Goal: Use online tool/utility: Utilize a website feature to perform a specific function

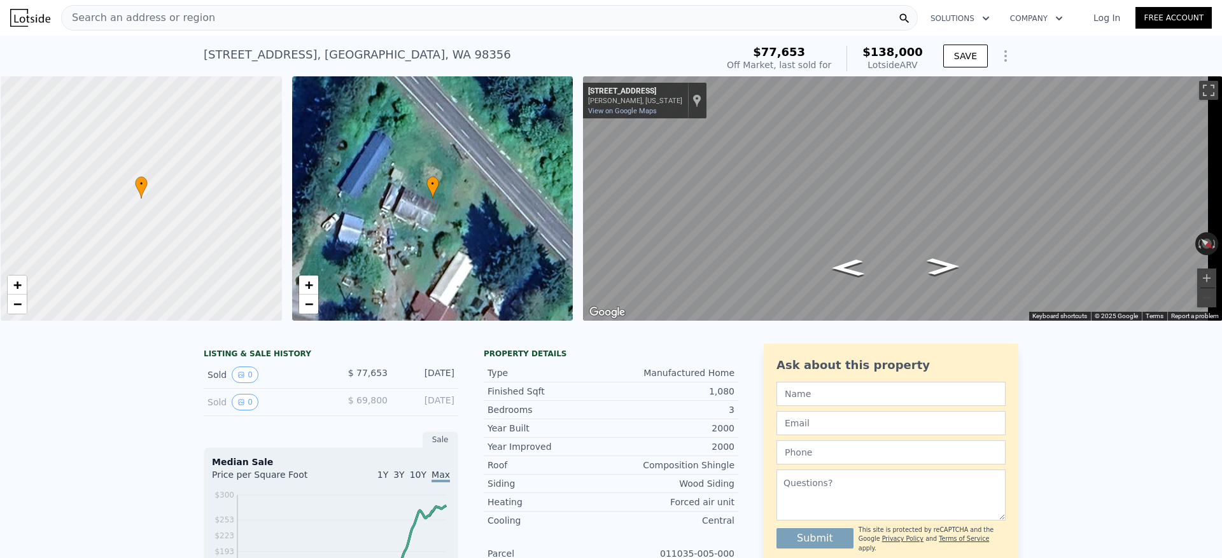
click at [214, 23] on div "Search an address or region" at bounding box center [489, 17] width 857 height 25
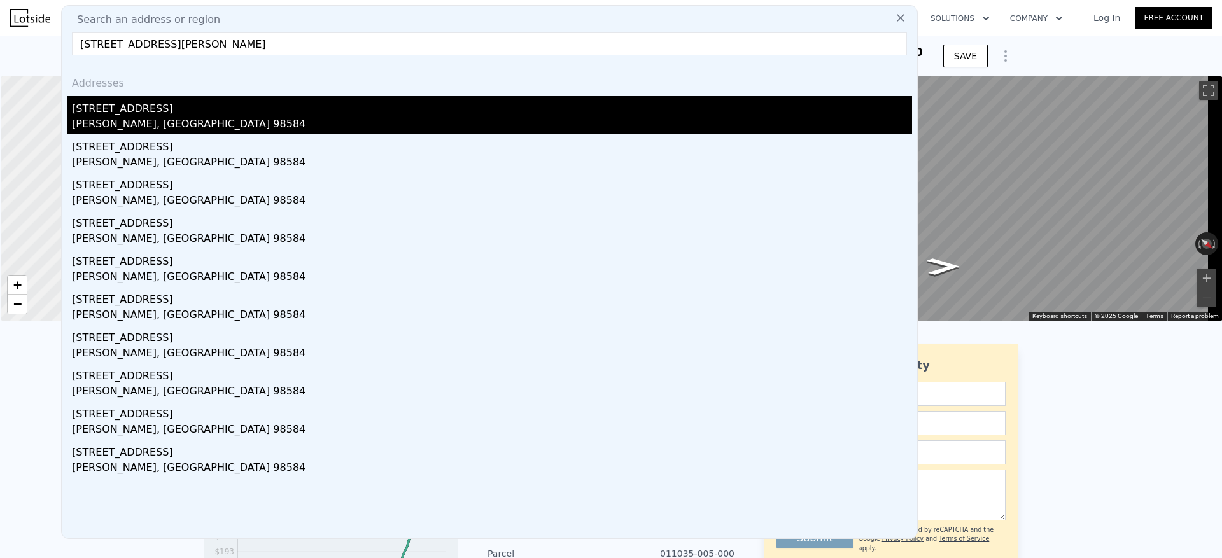
type input "410 E Panorama Dr. Shelton, Wa. 98584"
click at [153, 126] on div "Shelton, WA 98584" at bounding box center [492, 125] width 840 height 18
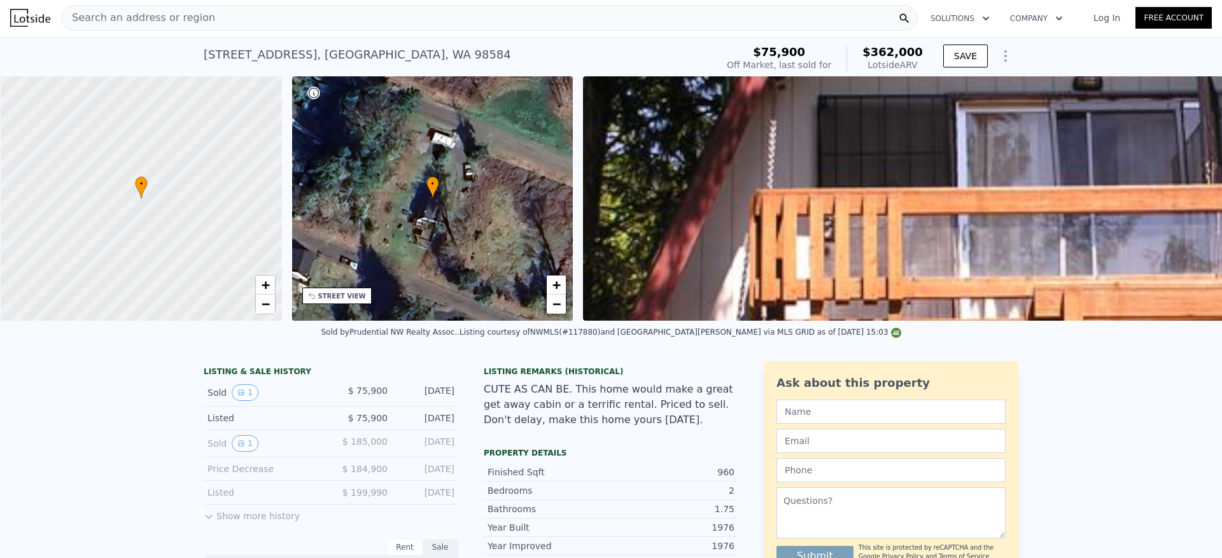
click at [234, 16] on div "Search an address or region" at bounding box center [489, 17] width 857 height 25
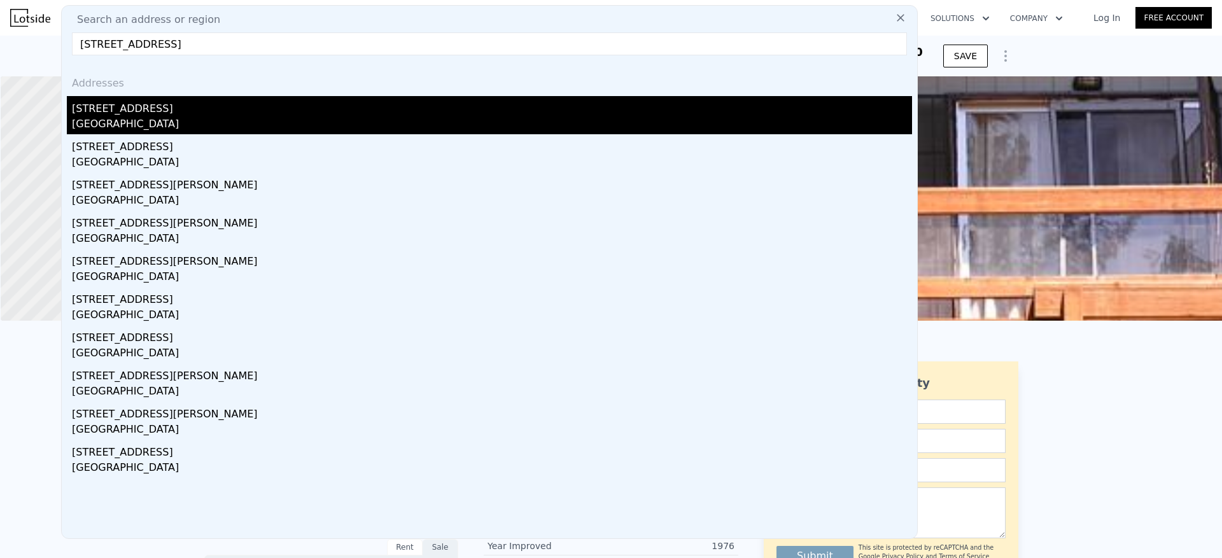
type input "2126 E Grand Ave Everett, Wa. 98201"
click at [164, 111] on div "[STREET_ADDRESS]" at bounding box center [492, 106] width 840 height 20
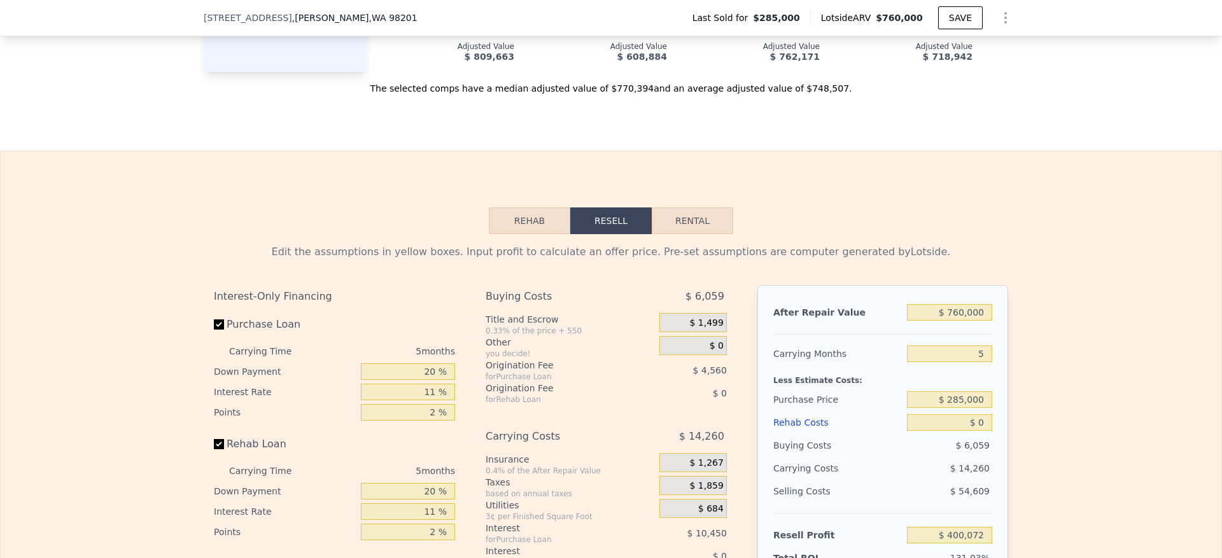
scroll to position [1905, 0]
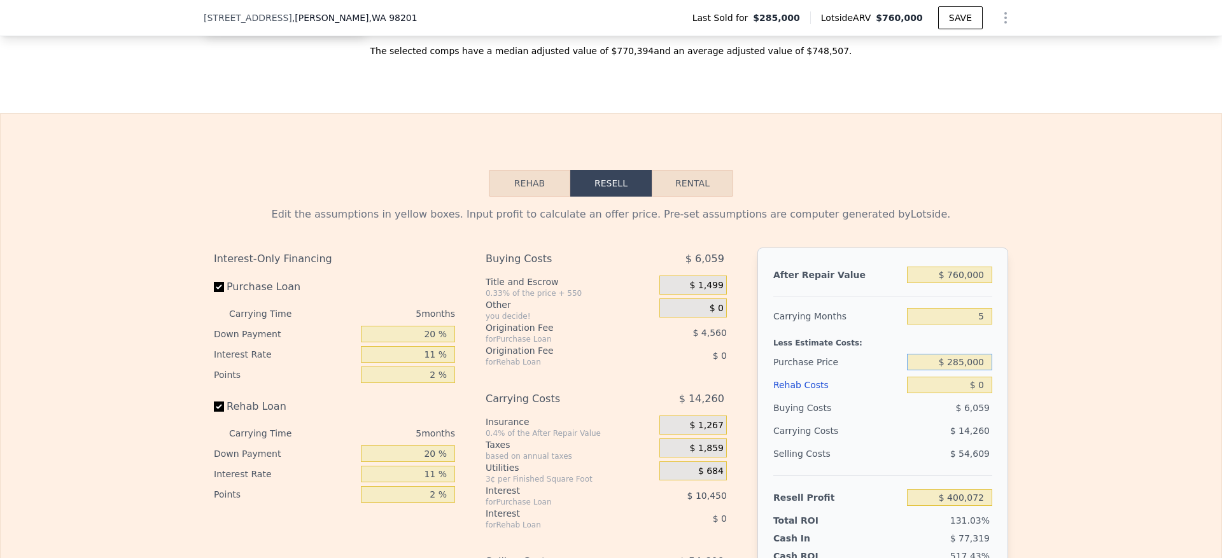
click at [966, 370] on input "$ 285,000" at bounding box center [949, 362] width 85 height 17
type input "$ 560,000"
click at [1090, 384] on div "Edit the assumptions in yellow boxes. Input profit to calculate an offer price.…" at bounding box center [611, 434] width 1221 height 474
click at [980, 393] on input "$ 0" at bounding box center [949, 385] width 85 height 17
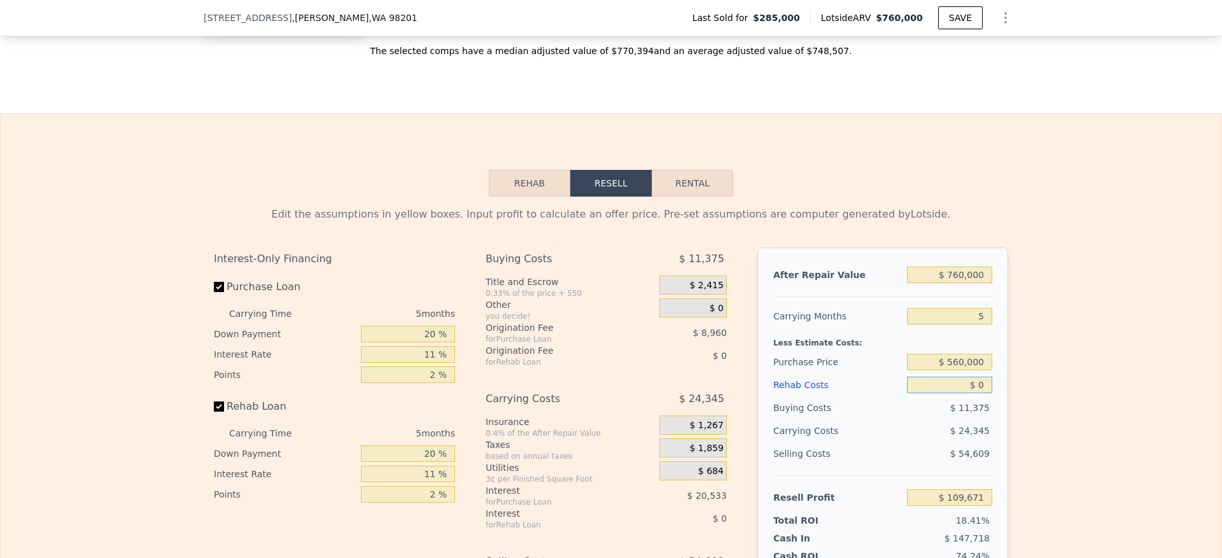
click at [980, 393] on input "$ 0" at bounding box center [949, 385] width 85 height 17
type input "$ 400,072"
drag, startPoint x: 982, startPoint y: 344, endPoint x: 964, endPoint y: 344, distance: 17.8
click at [964, 325] on input "5" at bounding box center [949, 316] width 85 height 17
type input "4"
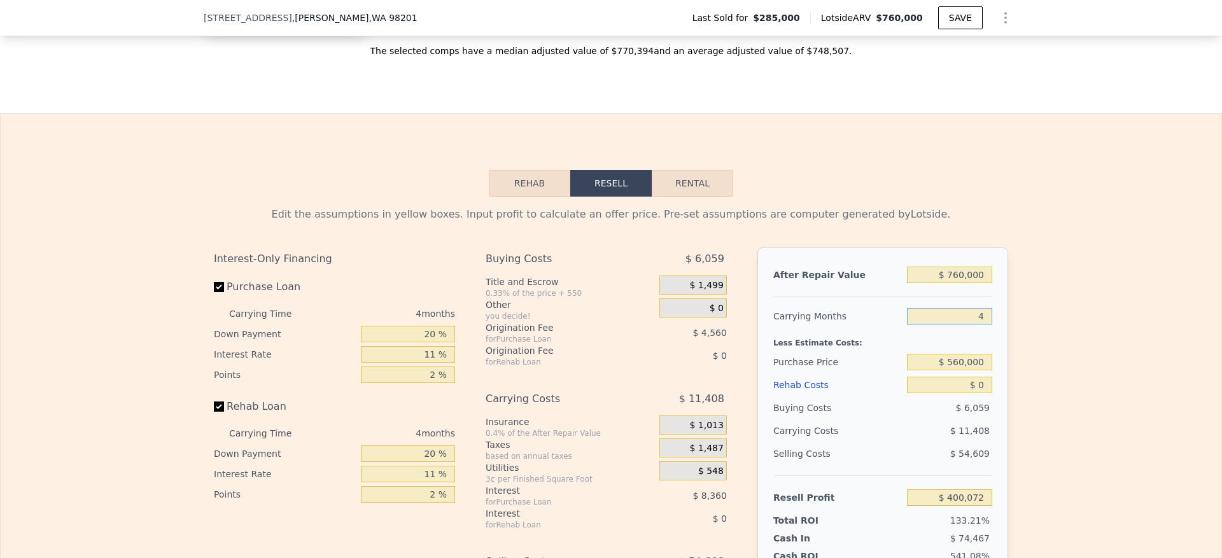
type input "$ 402,924"
click at [1037, 378] on div "Edit the assumptions in yellow boxes. Input profit to calculate an offer price.…" at bounding box center [611, 434] width 1221 height 474
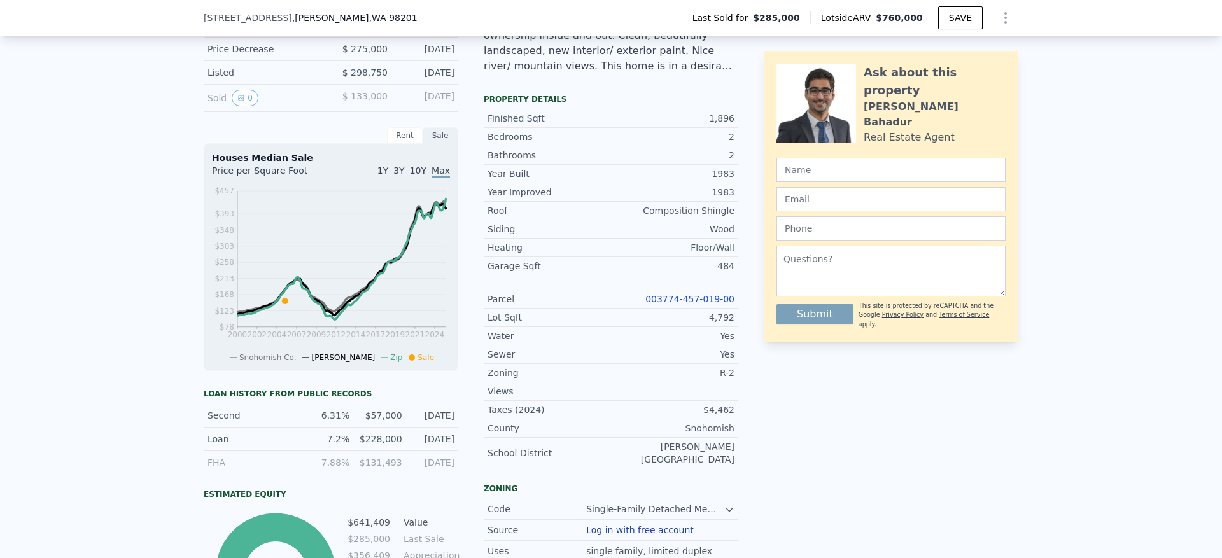
scroll to position [569, 0]
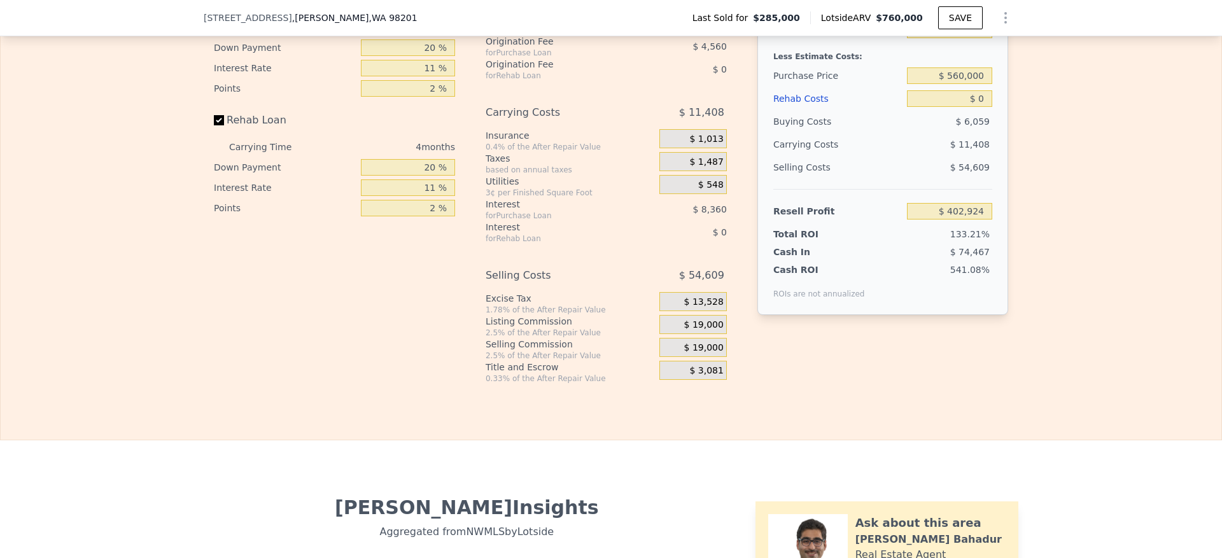
type input "5"
type input "$ 400,072"
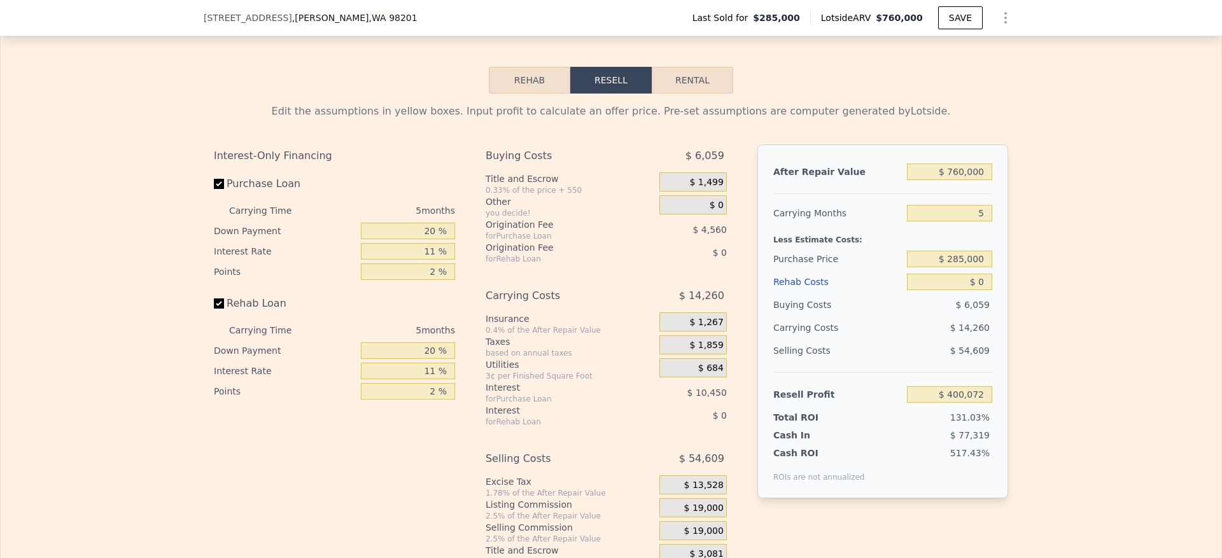
scroll to position [2001, 0]
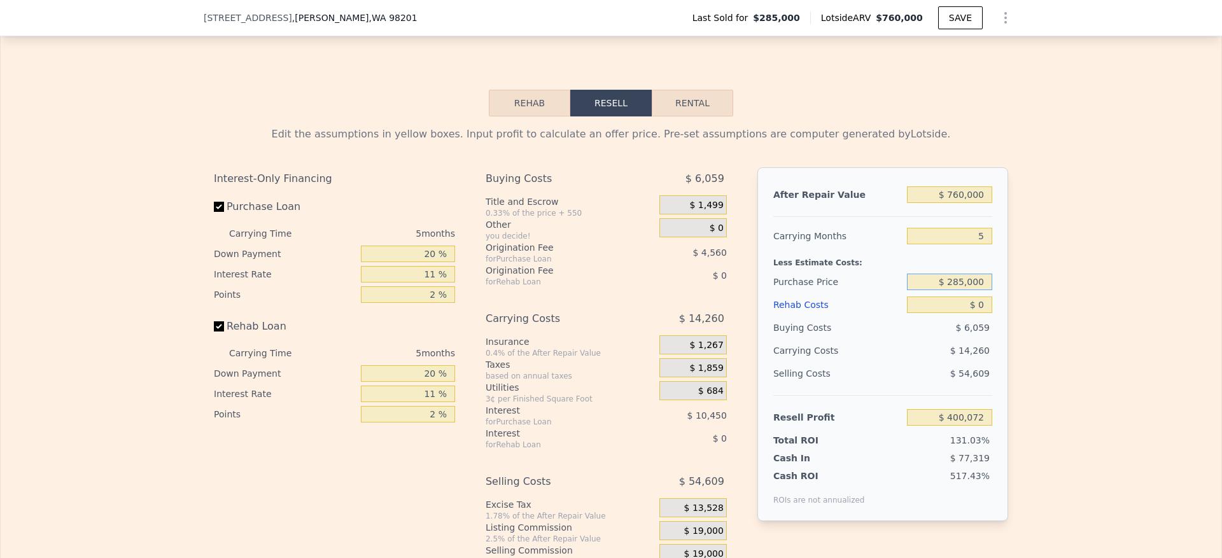
click at [968, 290] on input "$ 285,000" at bounding box center [949, 282] width 85 height 17
type input "$ 560,000"
type input "$ 109,671"
type input "$ 8"
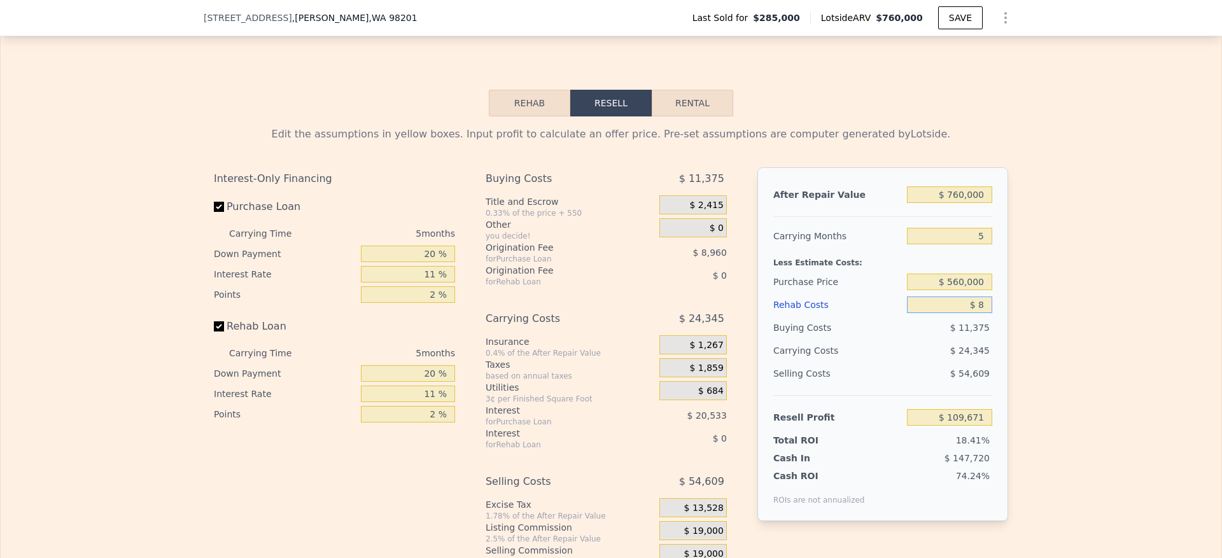
type input "$ 109,663"
type input "$ 85"
type input "$ 109,580"
type input "$ 8,500"
type input "$ 108,777"
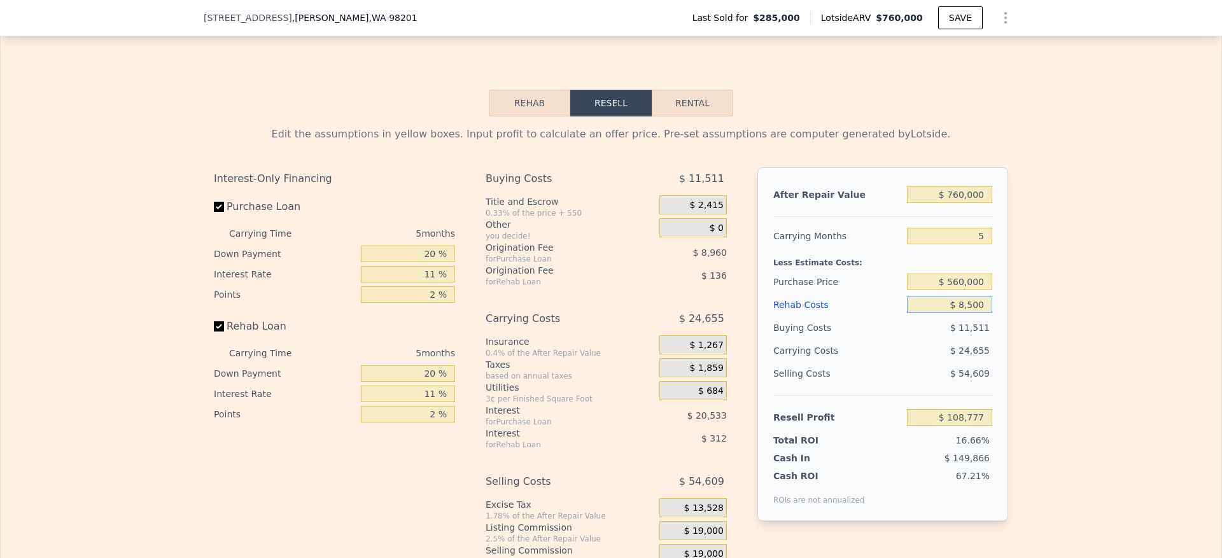
type input "$ 85,000"
type input "$ 20,196"
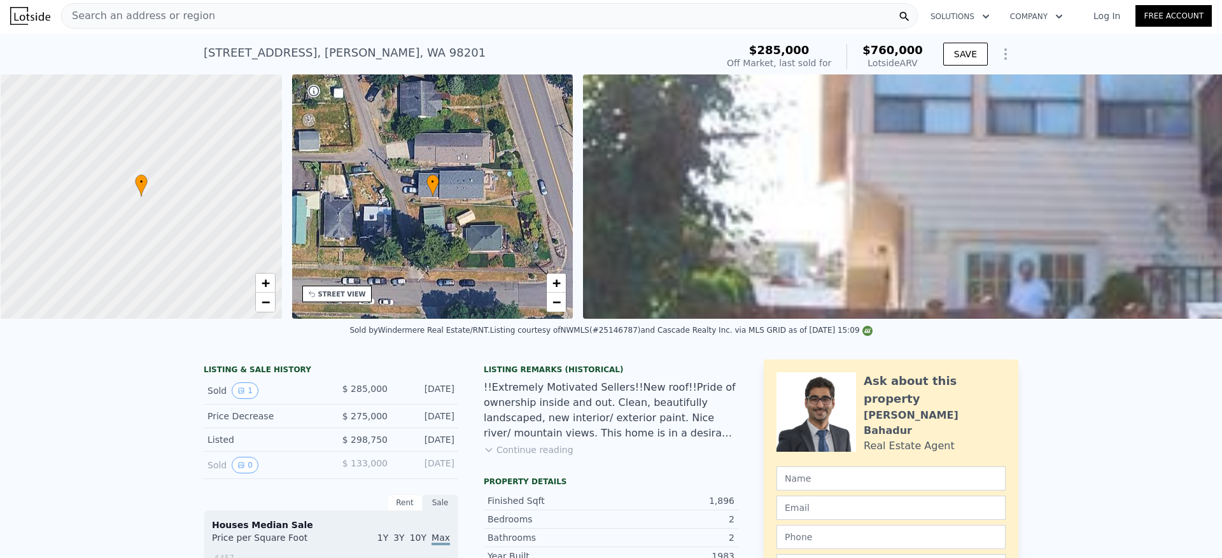
scroll to position [0, 0]
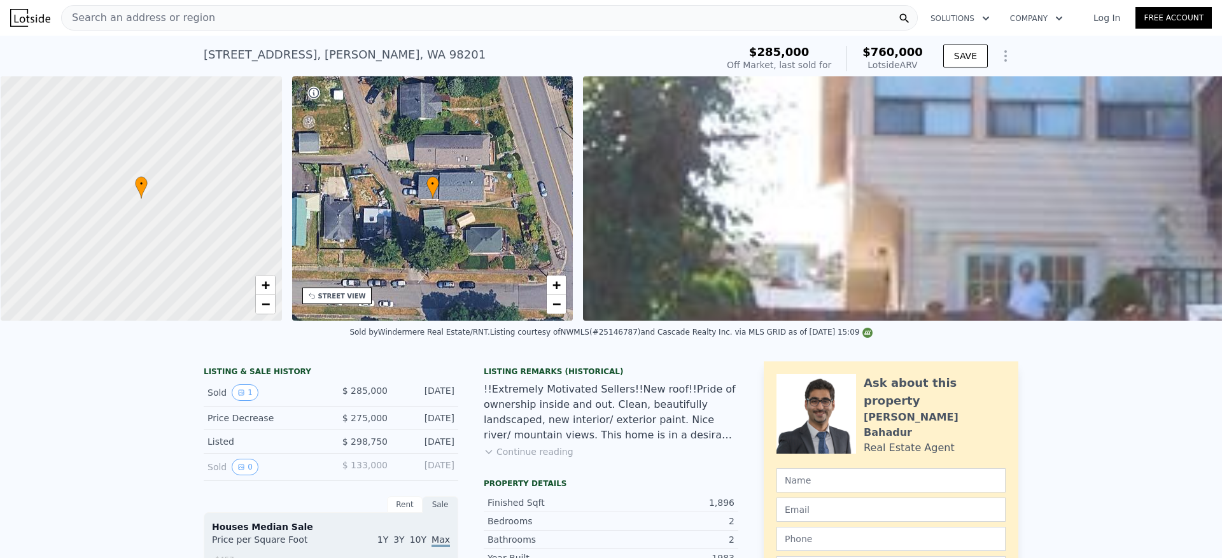
click at [376, 18] on div "Search an address or region" at bounding box center [489, 17] width 857 height 25
type input "$ 0"
type input "$ 400,072"
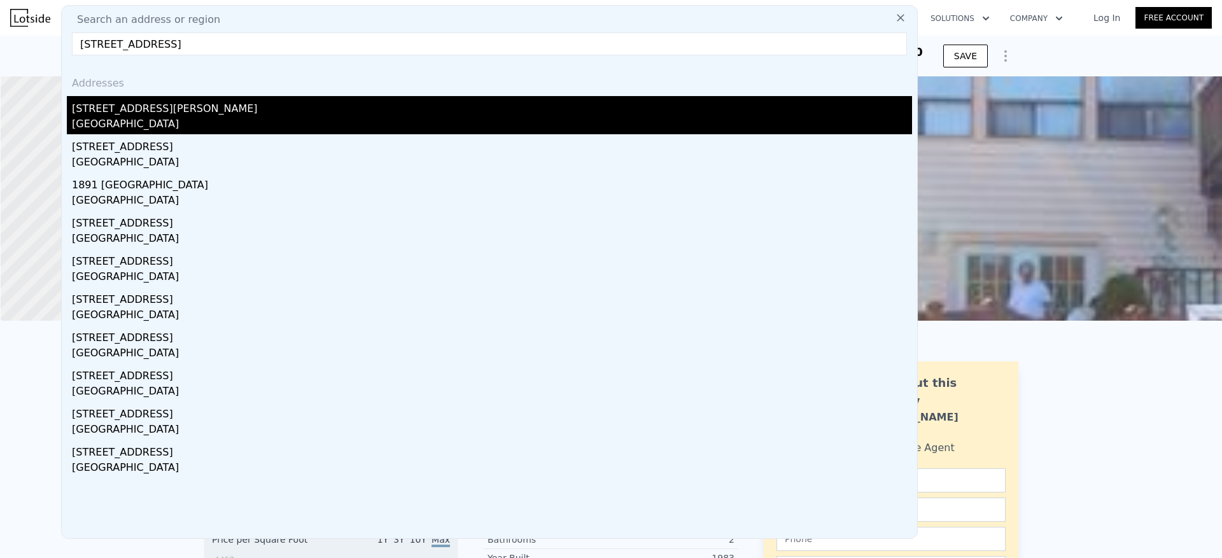
type input "2050 1st Ave W Bremerton, WA 98312"
click at [224, 111] on div "2050 Taft Avenue" at bounding box center [492, 106] width 840 height 20
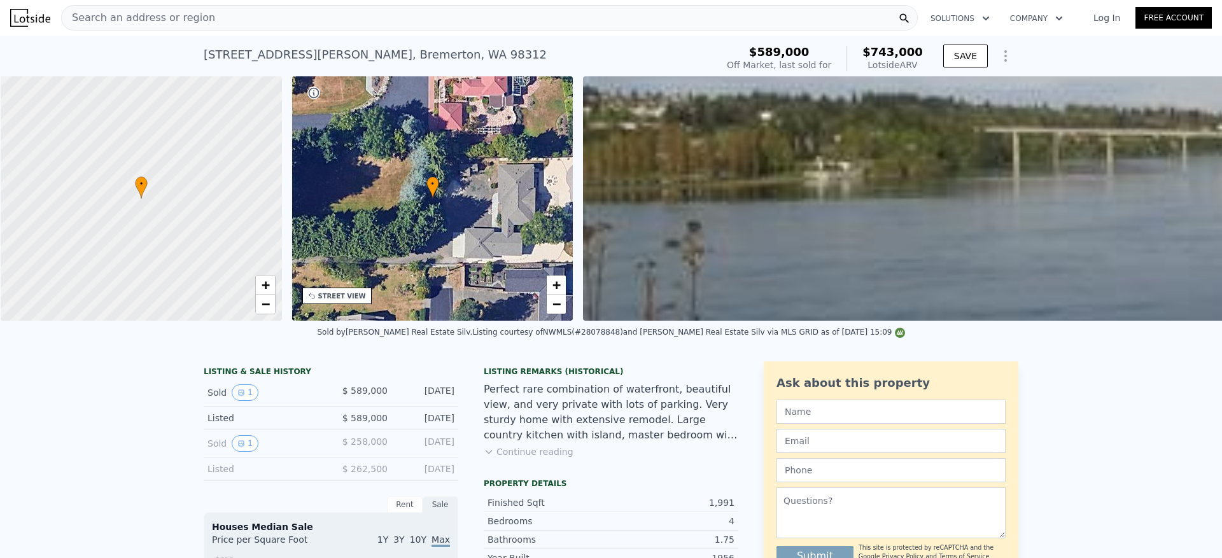
click at [266, 11] on div "Search an address or region" at bounding box center [489, 17] width 857 height 25
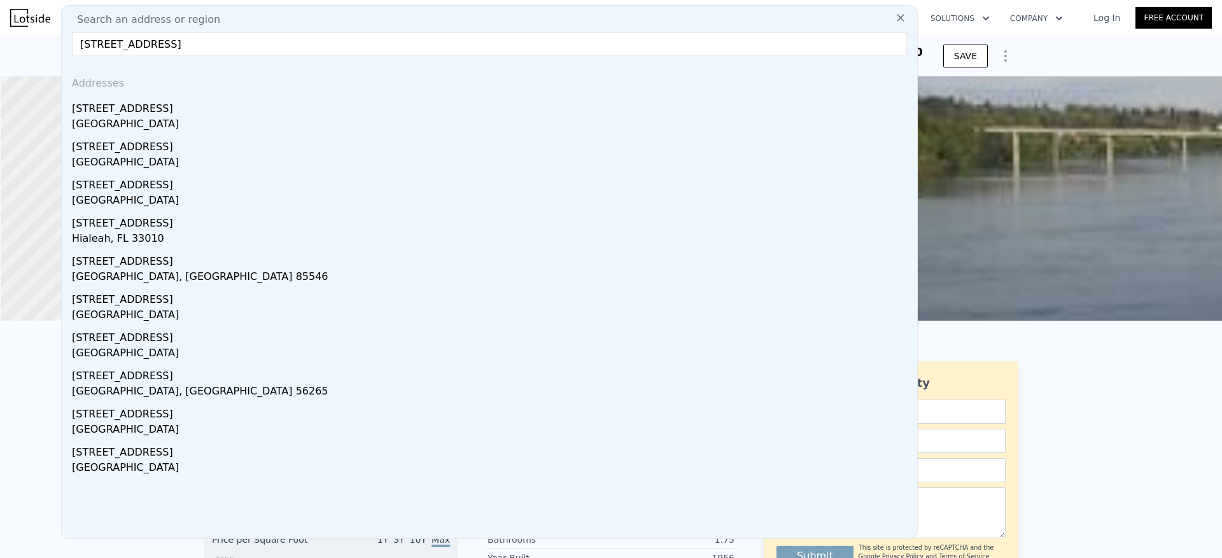
drag, startPoint x: 170, startPoint y: 48, endPoint x: 46, endPoint y: 41, distance: 123.7
paste input "Bremerton, WA 98312"
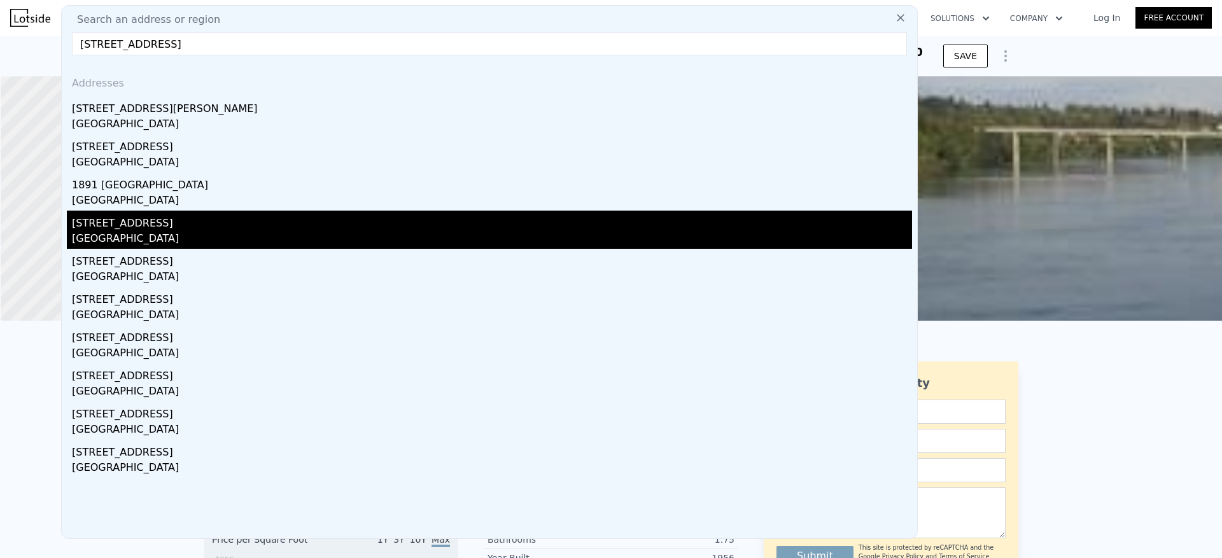
type input "2050 1st Ave W Bremerton, WA 98312"
click at [161, 230] on div "2150 1st Avenue W" at bounding box center [492, 221] width 840 height 20
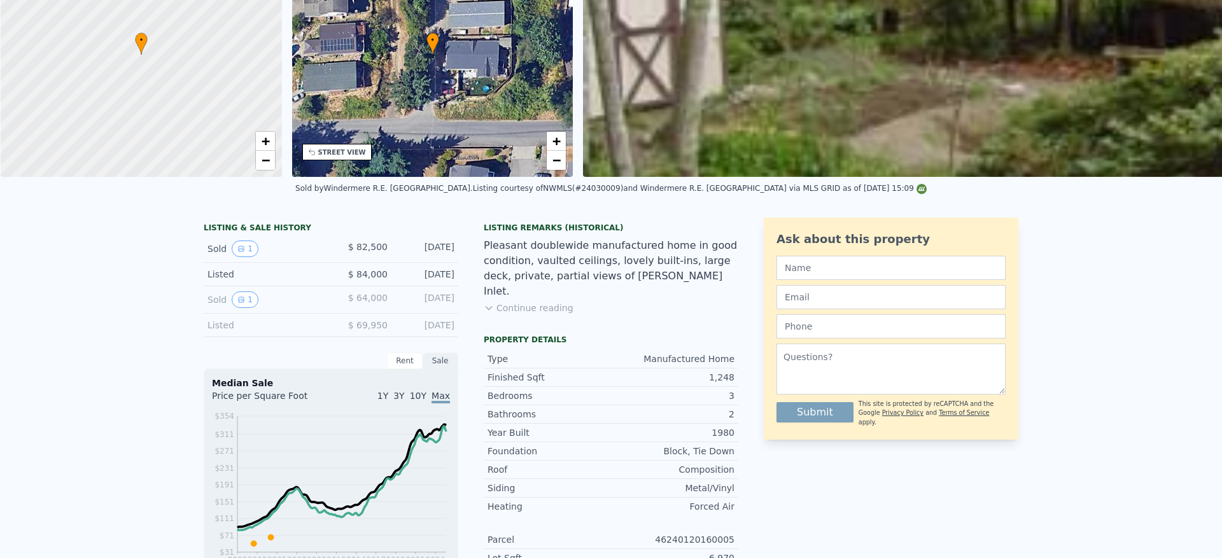
scroll to position [4, 0]
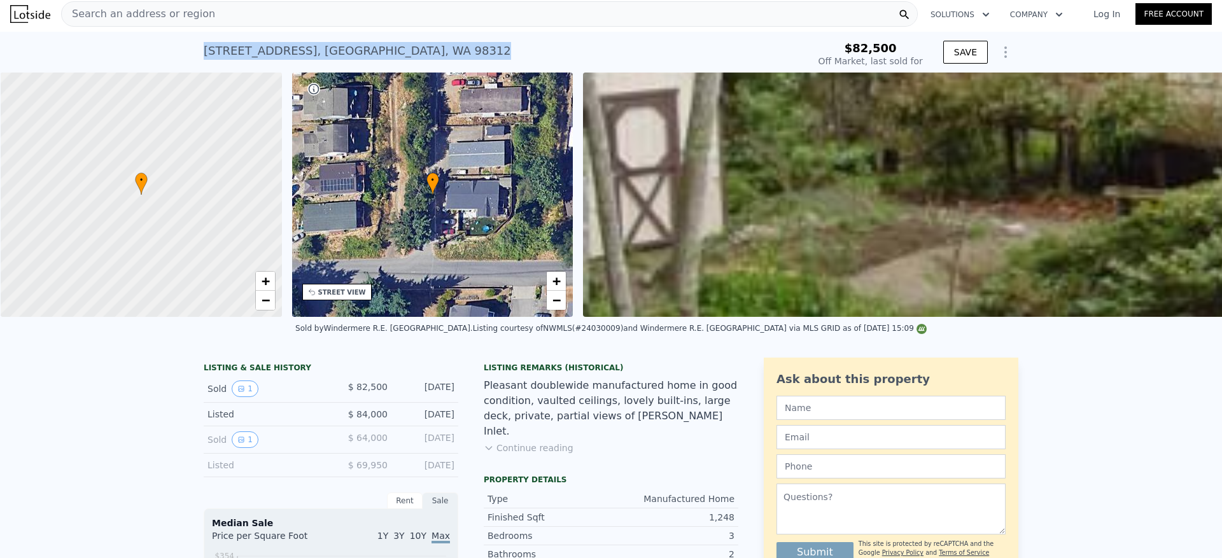
drag, startPoint x: 437, startPoint y: 48, endPoint x: 185, endPoint y: 46, distance: 252.0
click at [185, 46] on div "2150 1st Avenue W , Navy Yard City , WA 98312 Sold Apr 2004 for $82,500 $82,500…" at bounding box center [611, 52] width 1222 height 41
copy div "2150 1st Avenue W , Navy Yard City , WA 98312"
click at [178, 14] on span "Search an address or region" at bounding box center [138, 13] width 153 height 15
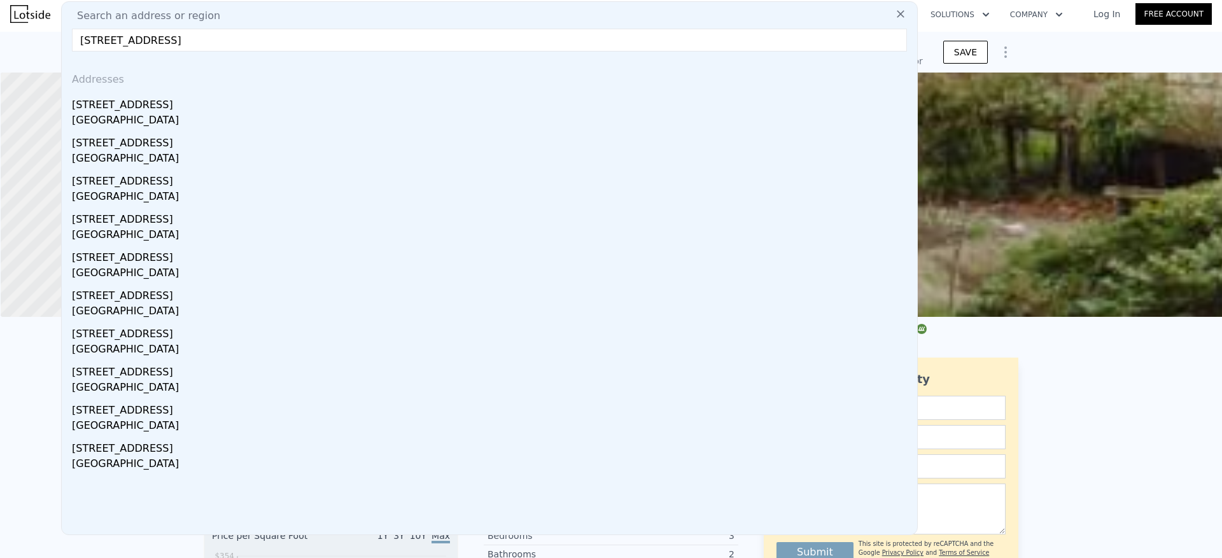
click at [90, 41] on input "2150 1st Avenue W, Navy Yard City, WA 98312" at bounding box center [489, 40] width 835 height 23
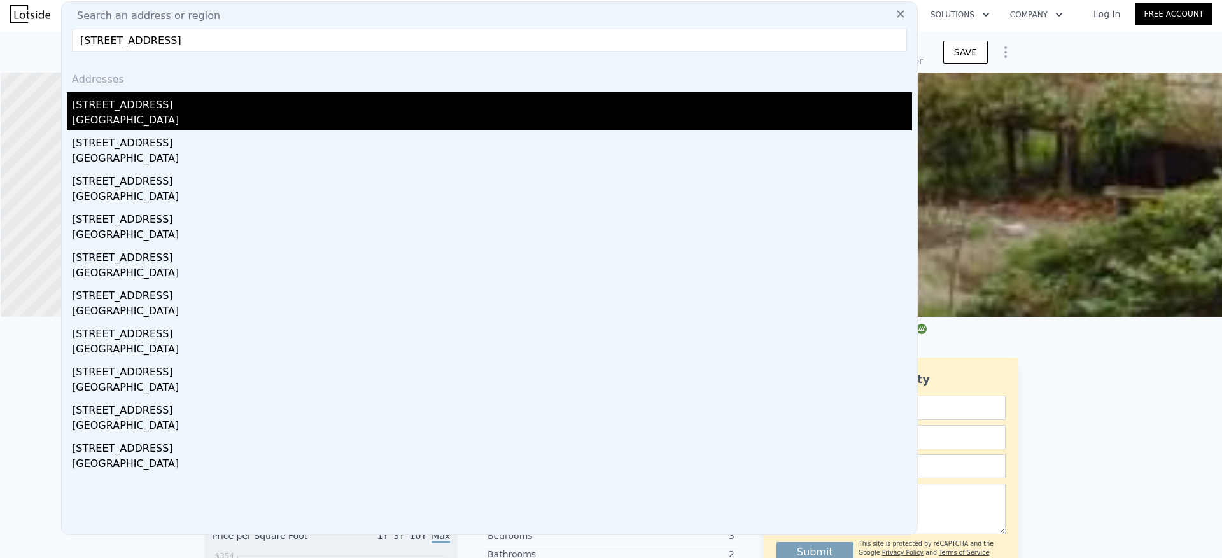
type input "2050 1st Avenue W, Navy Yard City, WA 98312"
click at [193, 115] on div "Navy Yard City, WA 98312" at bounding box center [492, 122] width 840 height 18
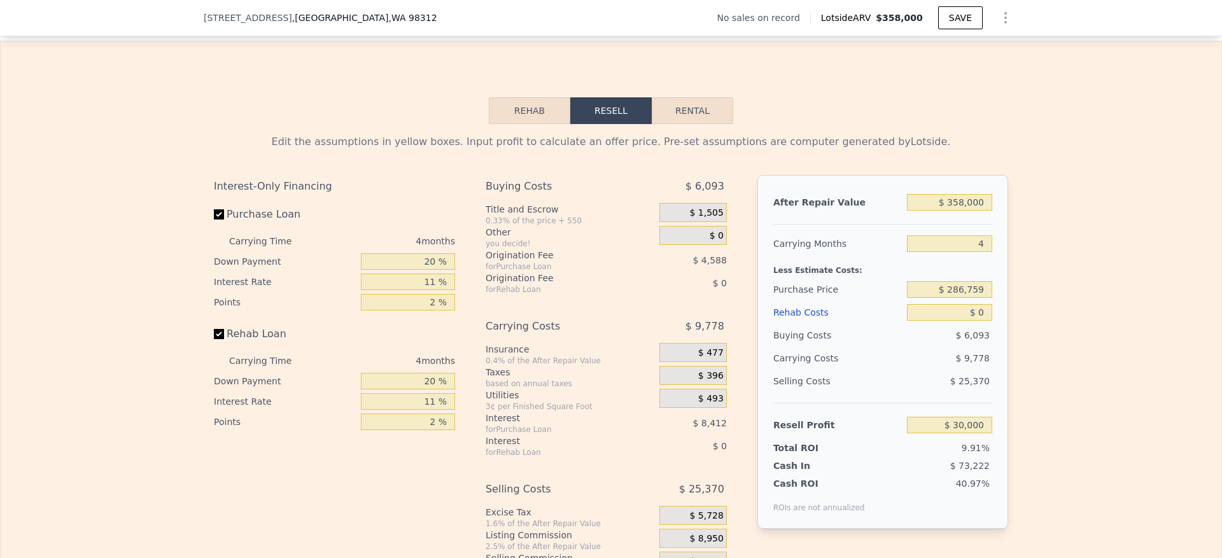
scroll to position [1718, 0]
click at [958, 298] on input "$ 286,759" at bounding box center [949, 290] width 85 height 17
click at [957, 298] on input "$ 286,759" at bounding box center [949, 290] width 85 height 17
type input "$ 155,000"
click at [1127, 207] on div "Edit the assumptions in yellow boxes. Input profit to calculate an offer price.…" at bounding box center [611, 362] width 1221 height 474
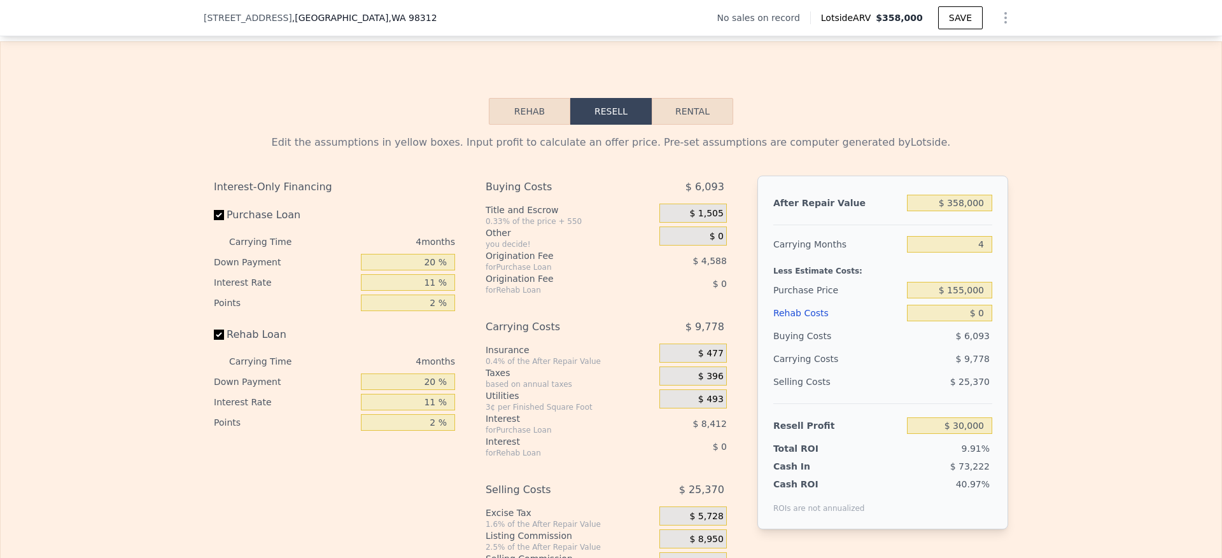
type input "$ 168,170"
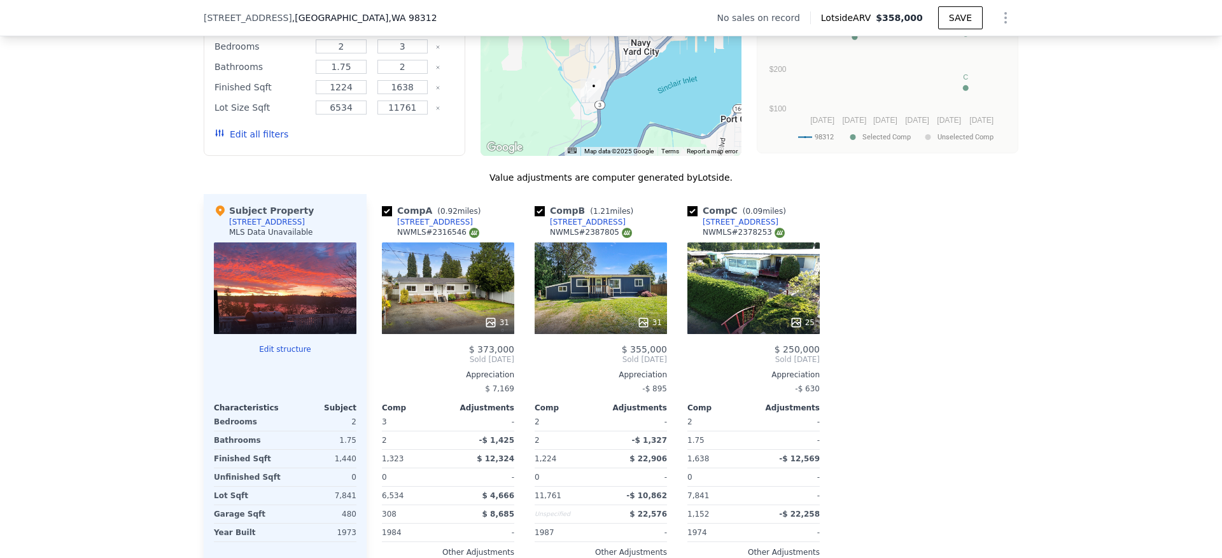
scroll to position [1050, 0]
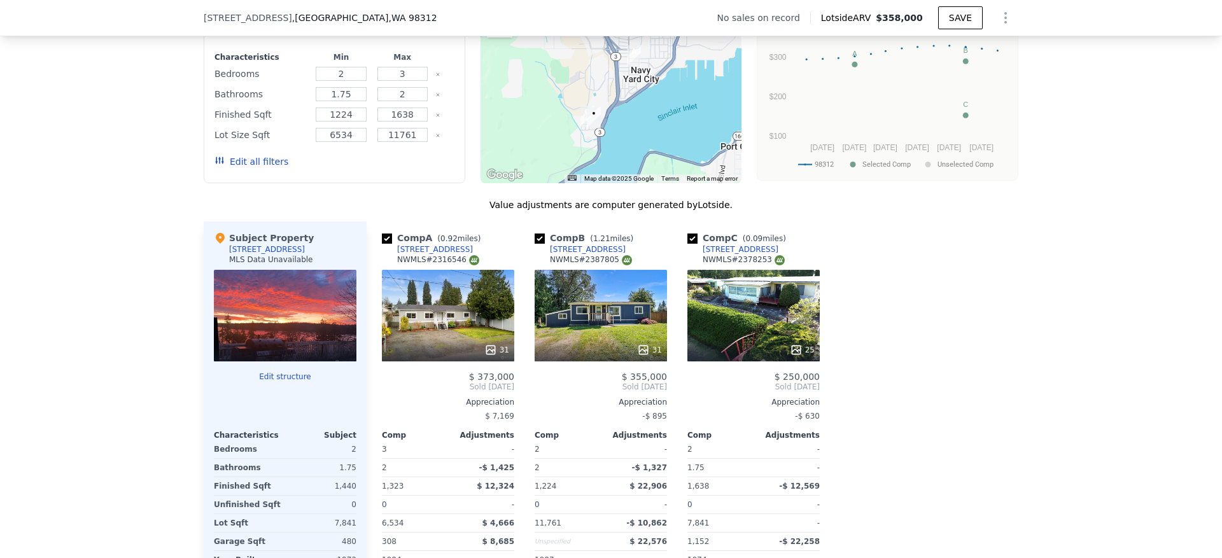
click at [451, 340] on div "31" at bounding box center [448, 316] width 132 height 92
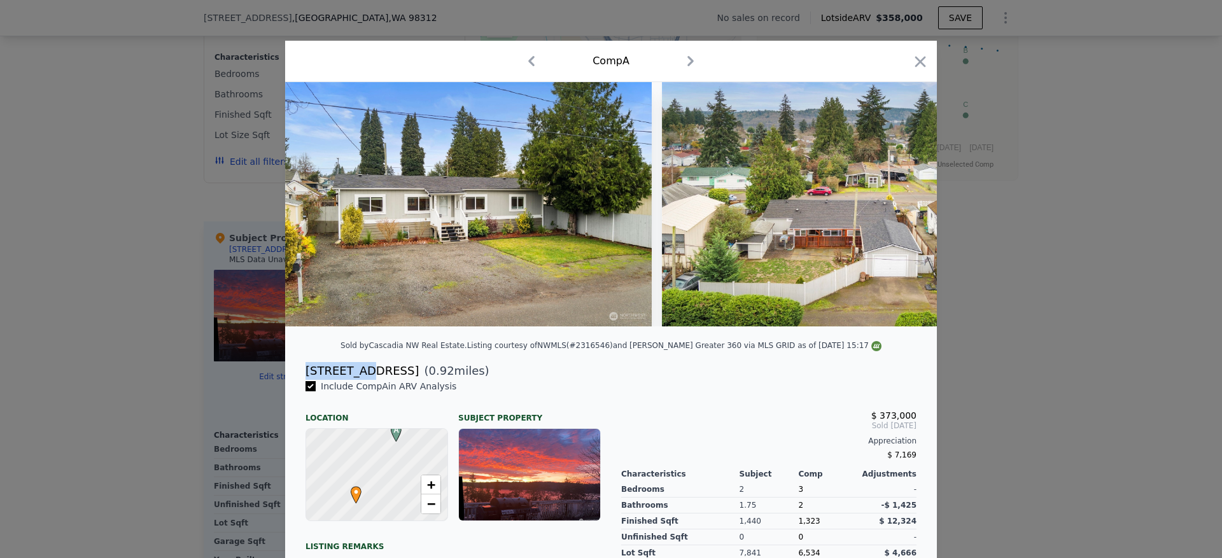
drag, startPoint x: 358, startPoint y: 386, endPoint x: 300, endPoint y: 377, distance: 58.6
click at [305, 377] on div "[STREET_ADDRESS]" at bounding box center [361, 371] width 113 height 18
copy div "3724 W F S"
drag, startPoint x: 361, startPoint y: 389, endPoint x: 207, endPoint y: 367, distance: 156.2
click at [295, 380] on div "3724 W F St ( 0.92 miles)" at bounding box center [610, 371] width 631 height 18
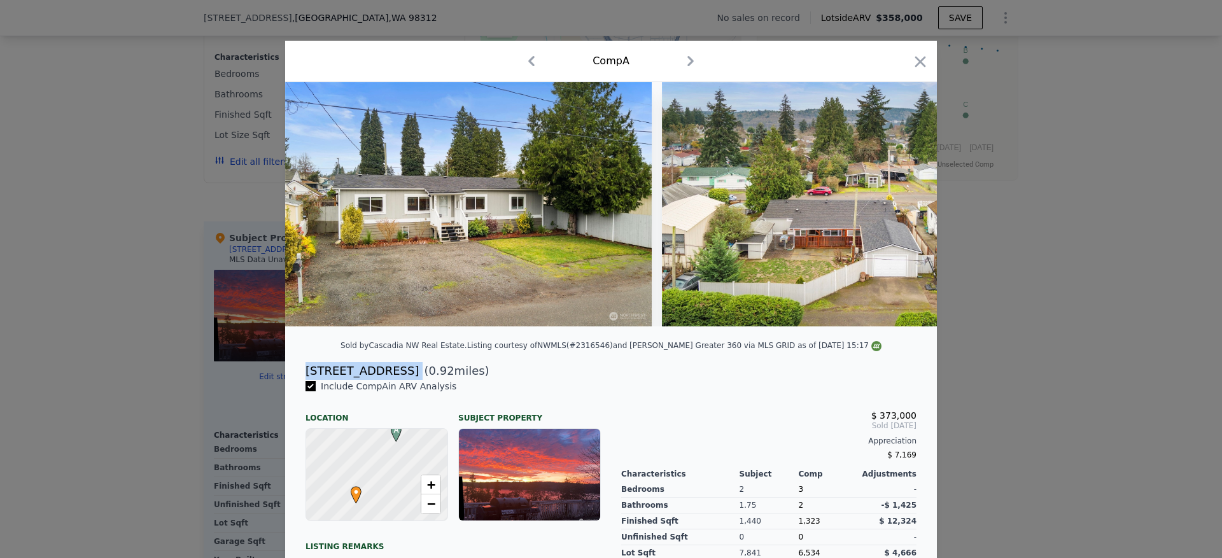
copy div "[STREET_ADDRESS]"
click at [915, 59] on icon "button" at bounding box center [920, 61] width 11 height 11
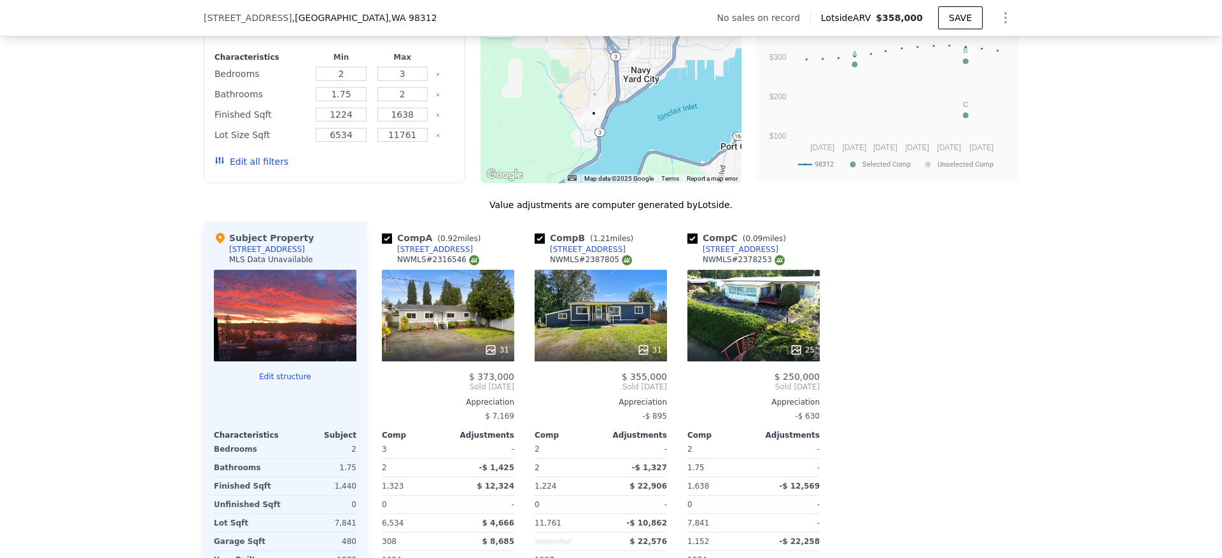
click at [604, 347] on div "31" at bounding box center [601, 316] width 132 height 92
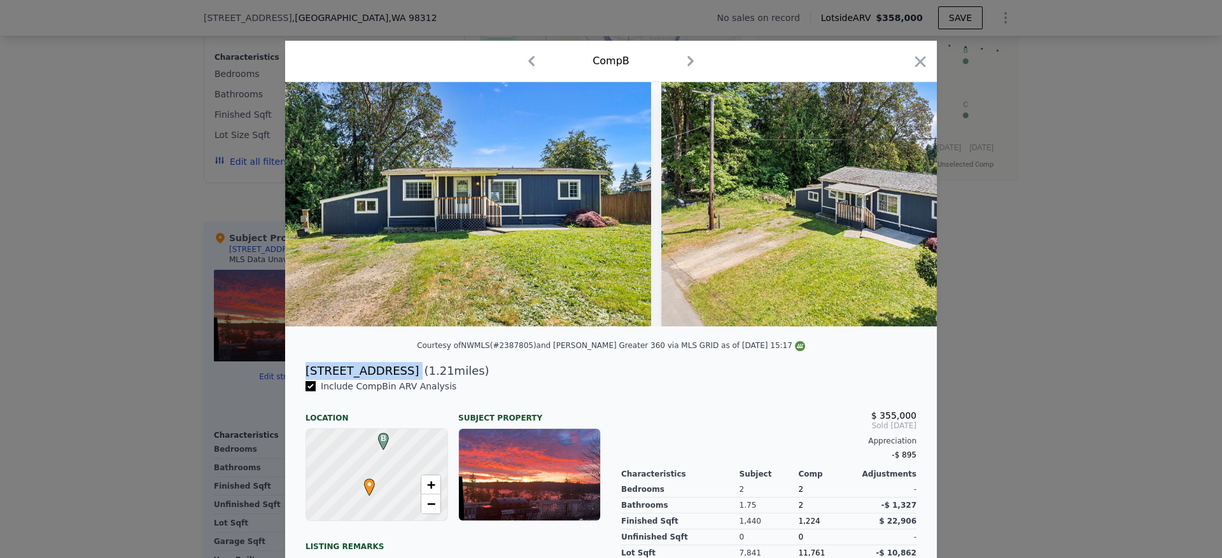
drag, startPoint x: 361, startPoint y: 386, endPoint x: 296, endPoint y: 384, distance: 65.6
click at [296, 380] on div "4133 W N St ( 1.21 miles)" at bounding box center [610, 371] width 631 height 18
copy div "4133 W N St"
drag, startPoint x: 917, startPoint y: 63, endPoint x: 995, endPoint y: 520, distance: 463.5
click at [917, 63] on icon "button" at bounding box center [920, 62] width 18 height 18
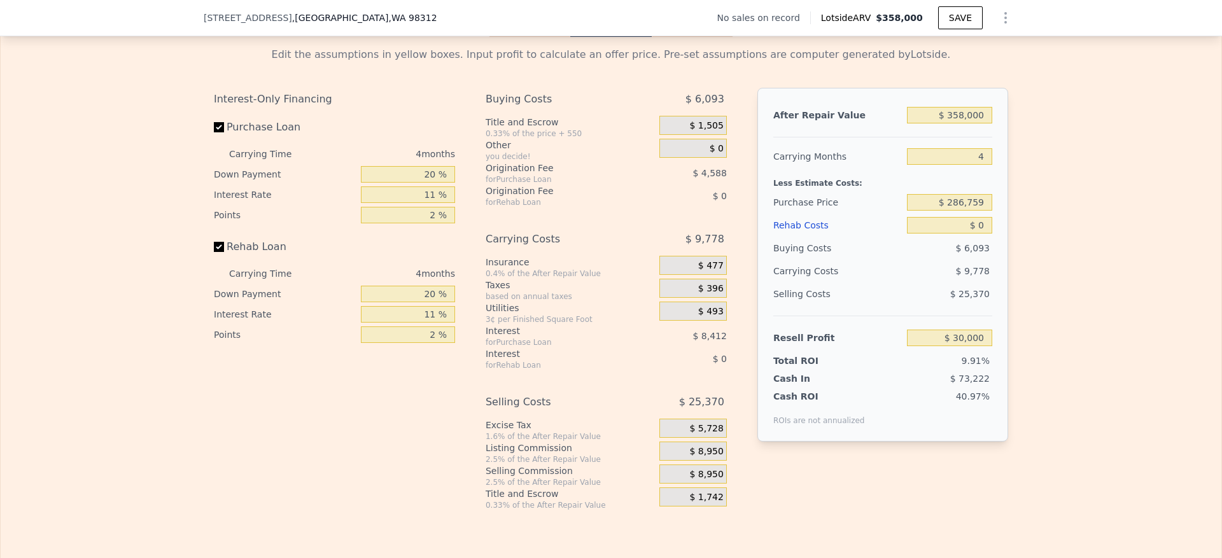
scroll to position [1814, 0]
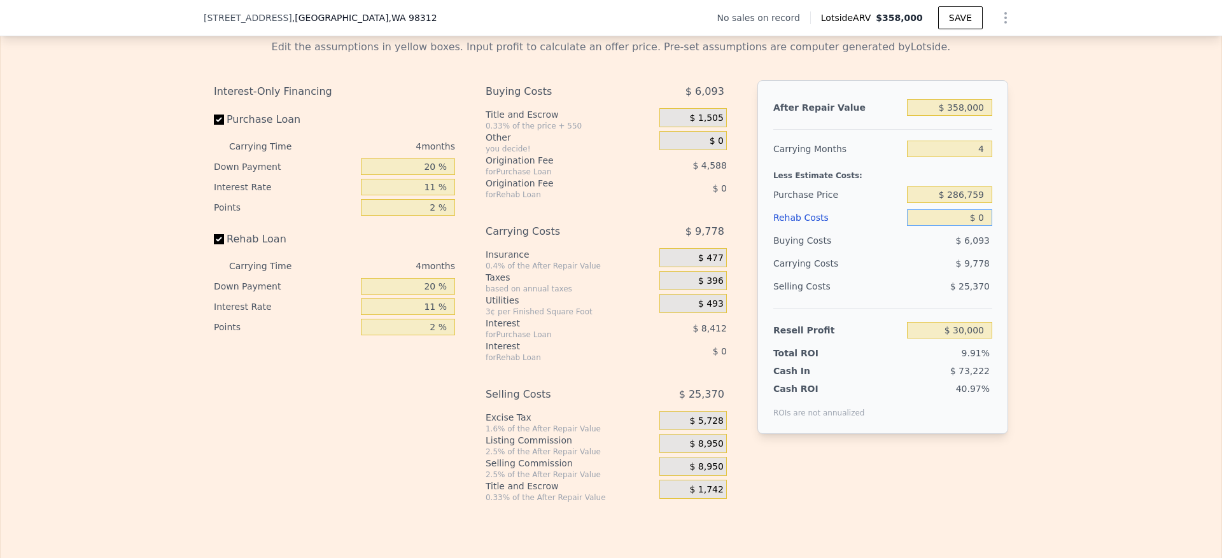
click at [974, 226] on input "$ 0" at bounding box center [949, 217] width 85 height 17
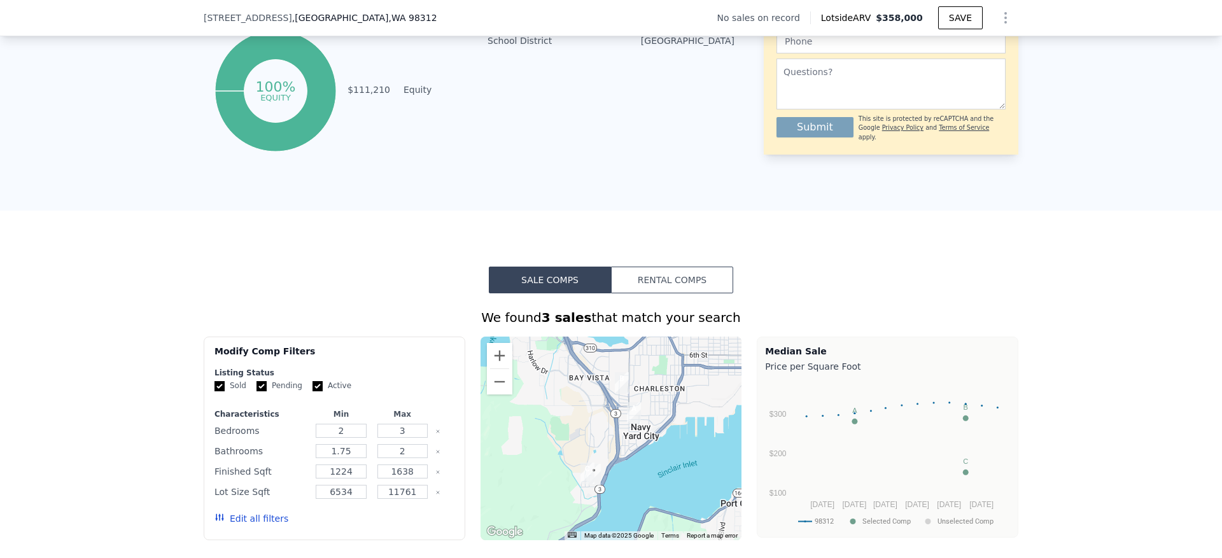
scroll to position [573, 0]
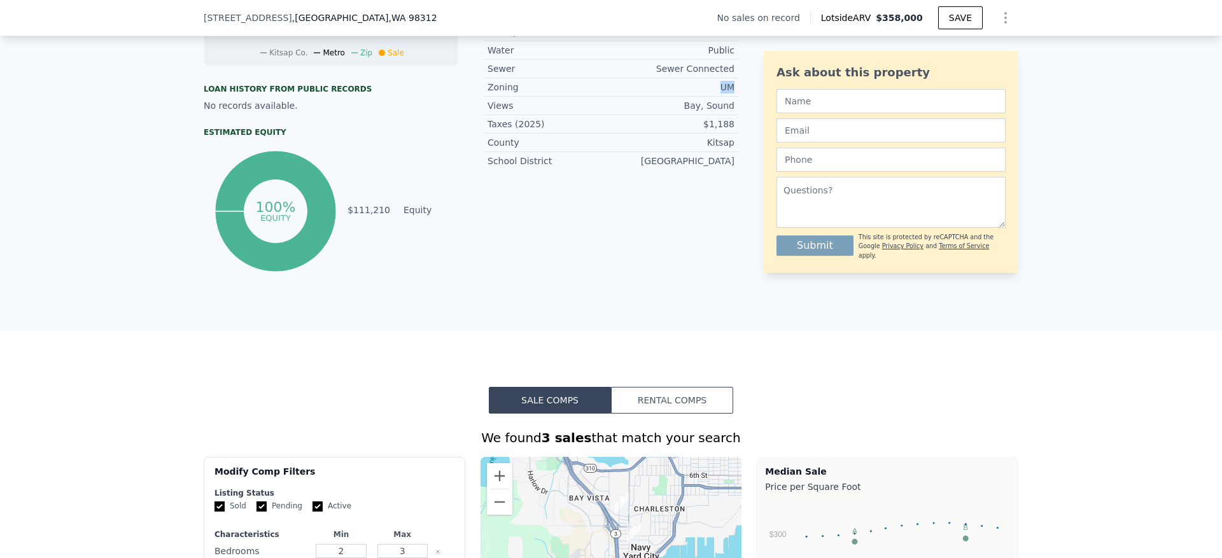
drag, startPoint x: 729, startPoint y: 109, endPoint x: 690, endPoint y: 108, distance: 39.5
click at [690, 97] on div "Zoning UM" at bounding box center [611, 87] width 255 height 18
copy div "UM"
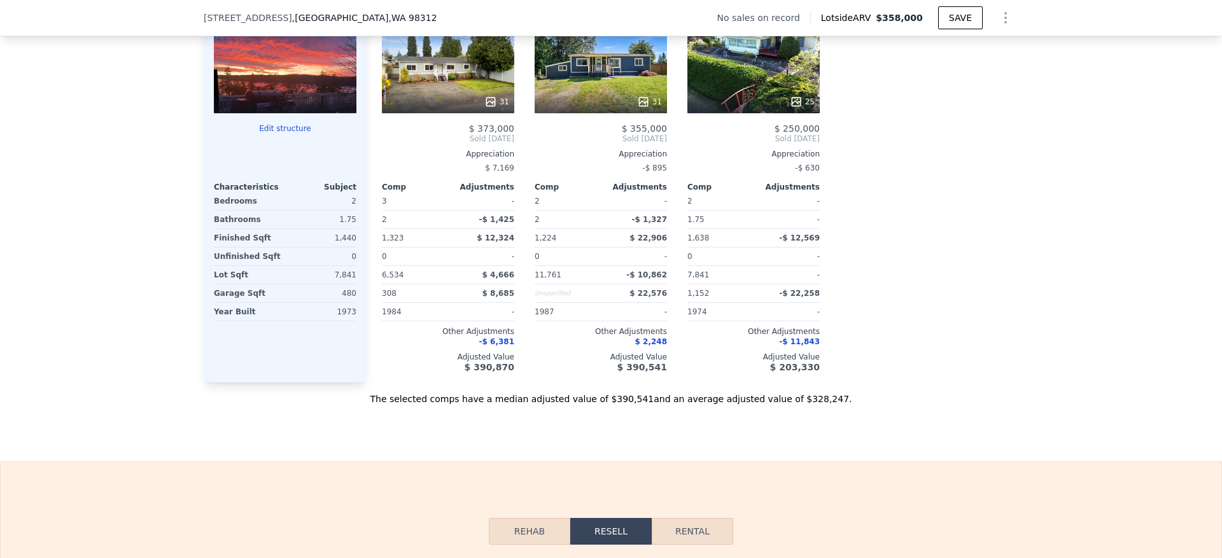
scroll to position [1814, 0]
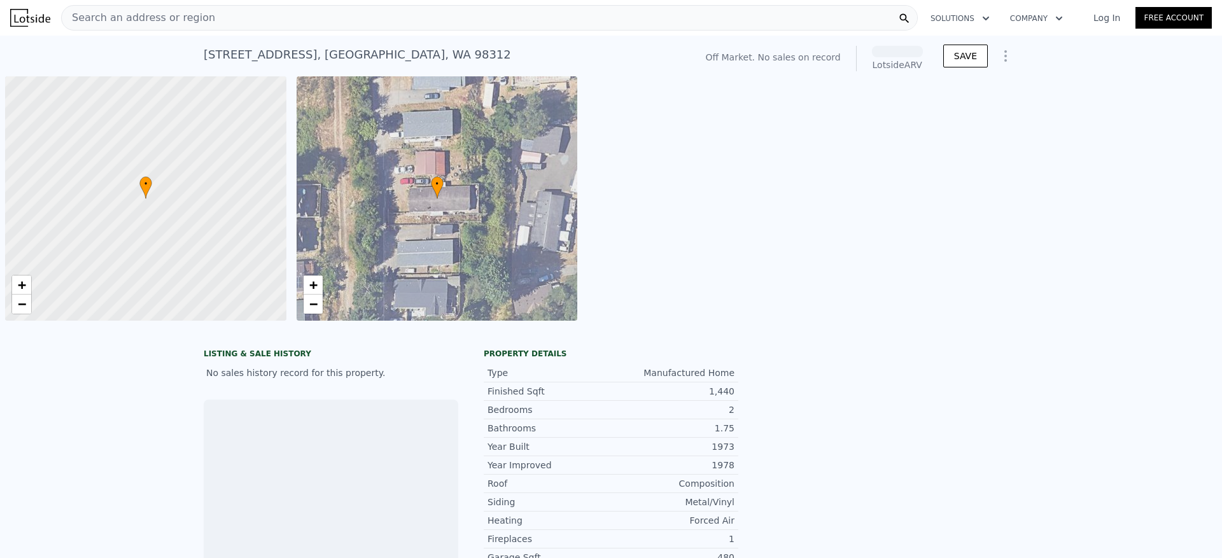
scroll to position [0, 4]
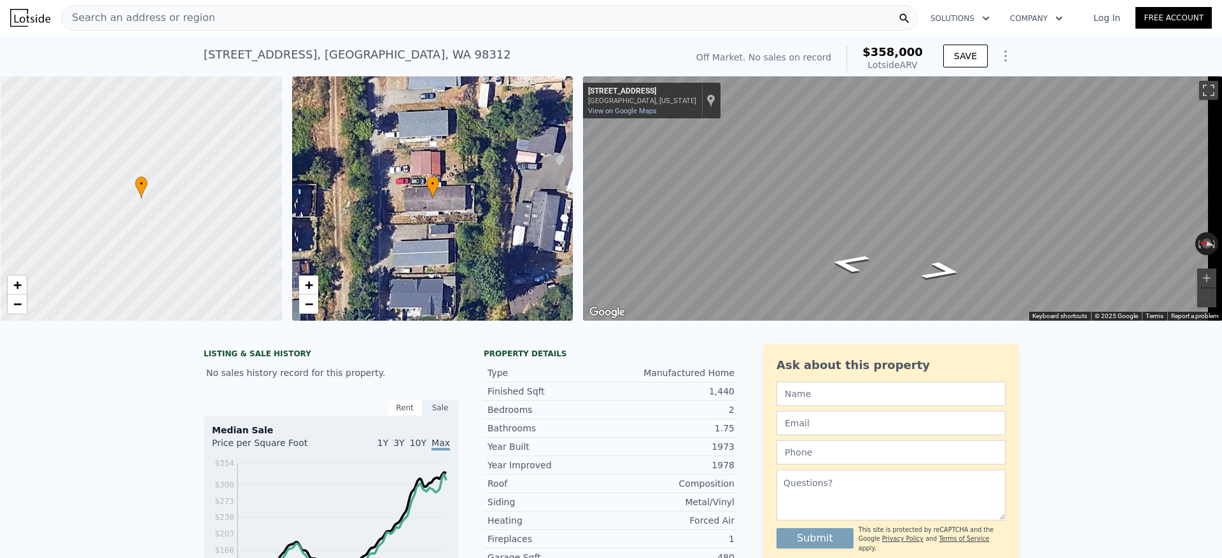
click at [205, 12] on div "Search an address or region" at bounding box center [489, 17] width 857 height 25
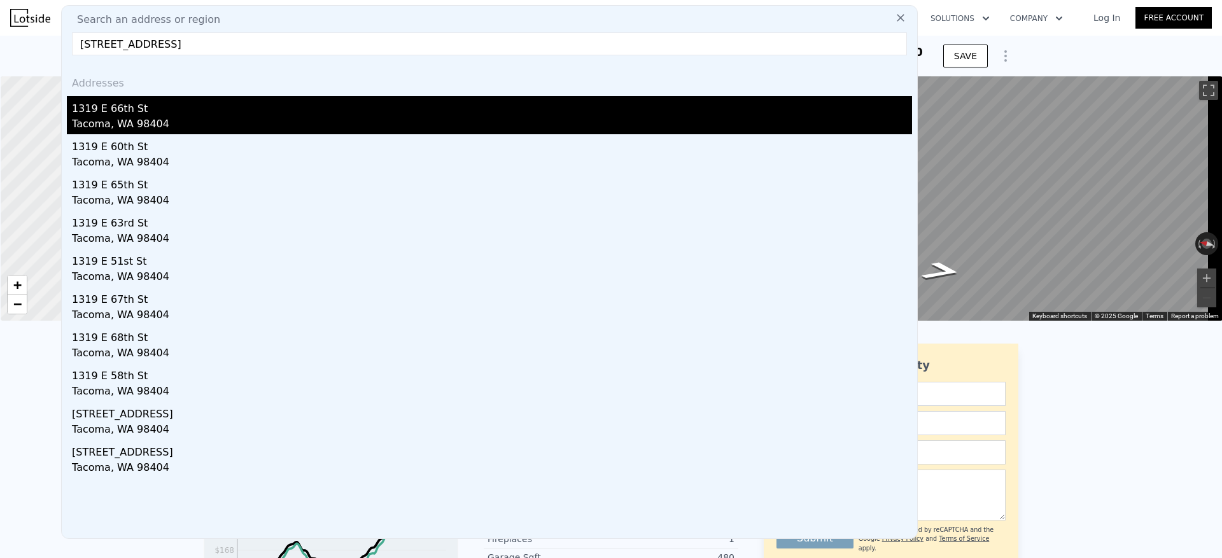
type input "1319 E 66th St, Tacoma, WA 98404"
click at [169, 113] on div "1319 E 66th St" at bounding box center [492, 106] width 840 height 20
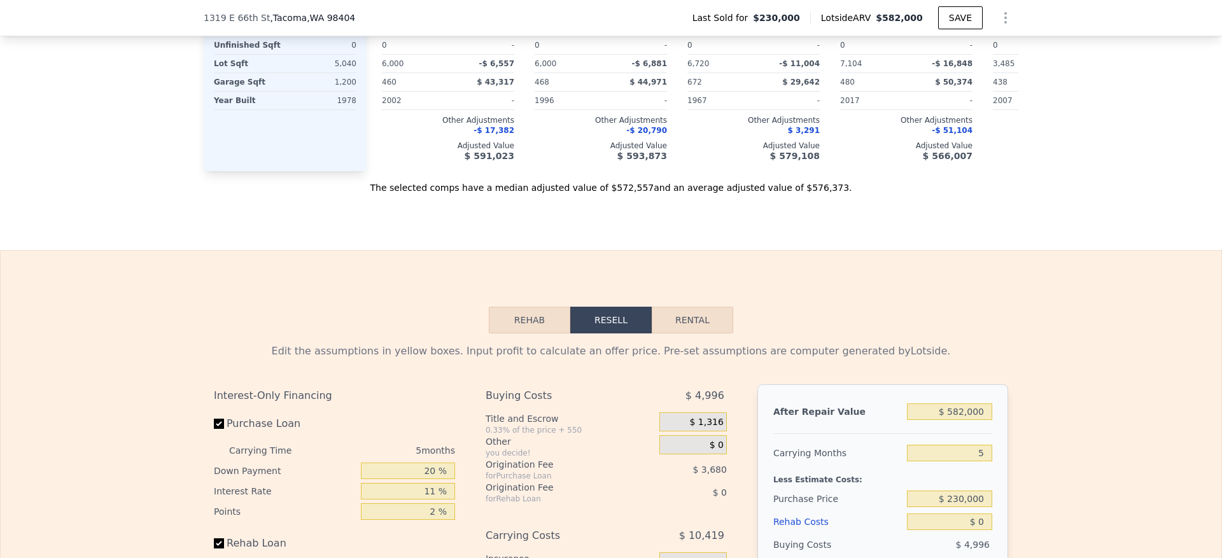
scroll to position [2001, 0]
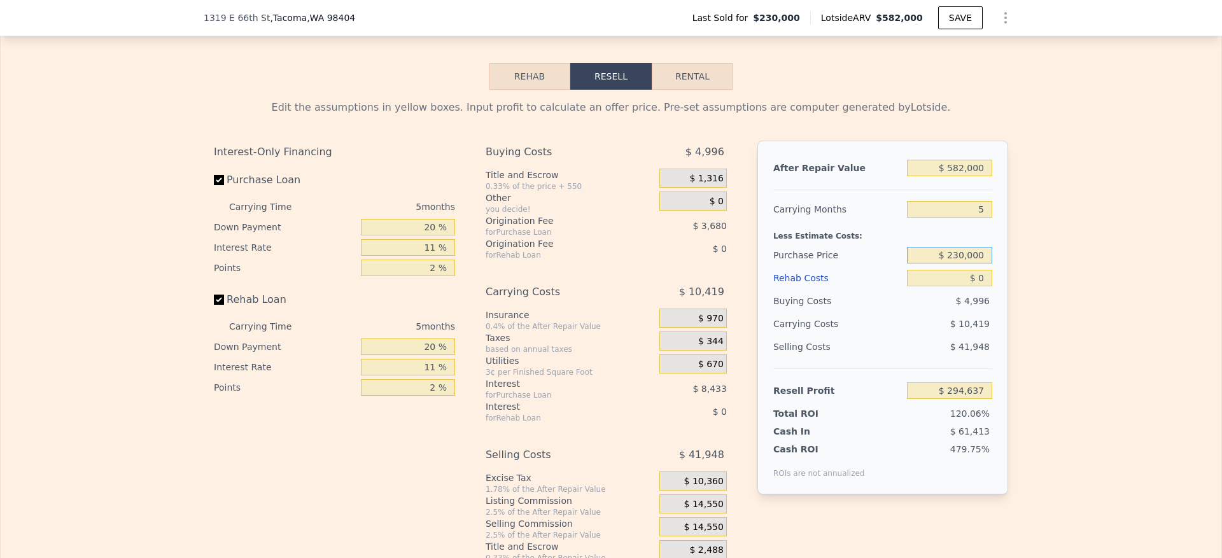
click at [955, 263] on input "$ 230,000" at bounding box center [949, 255] width 85 height 17
type input "$ 360,000"
type input "$ 157,359"
type input "$ 6"
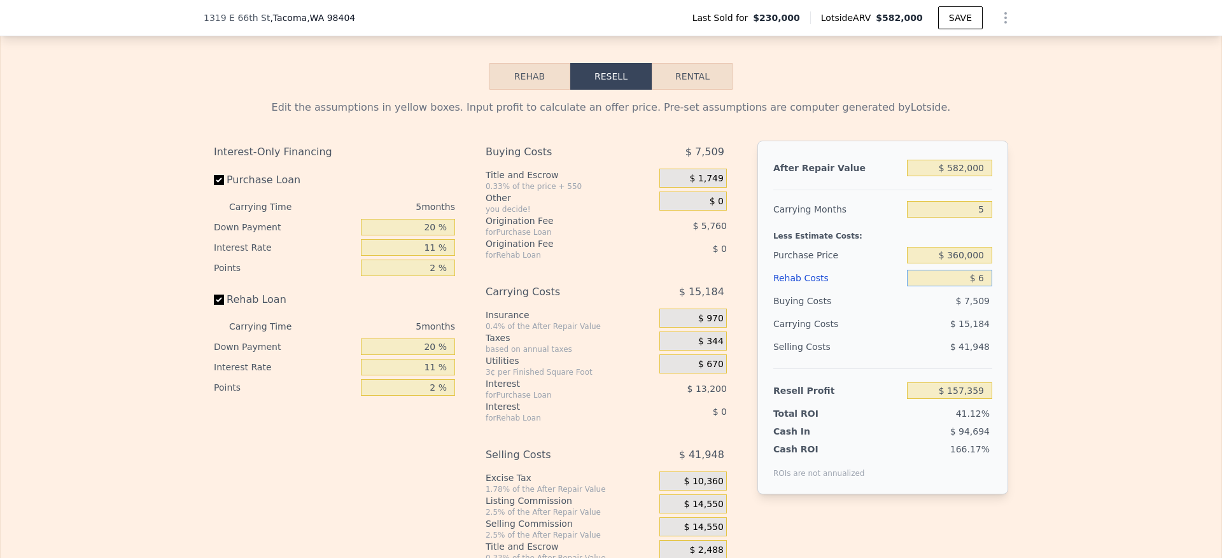
type input "$ 157,353"
type input "$ 65"
type input "$ 157,293"
type input "$ 0000"
type input "$ 294,637"
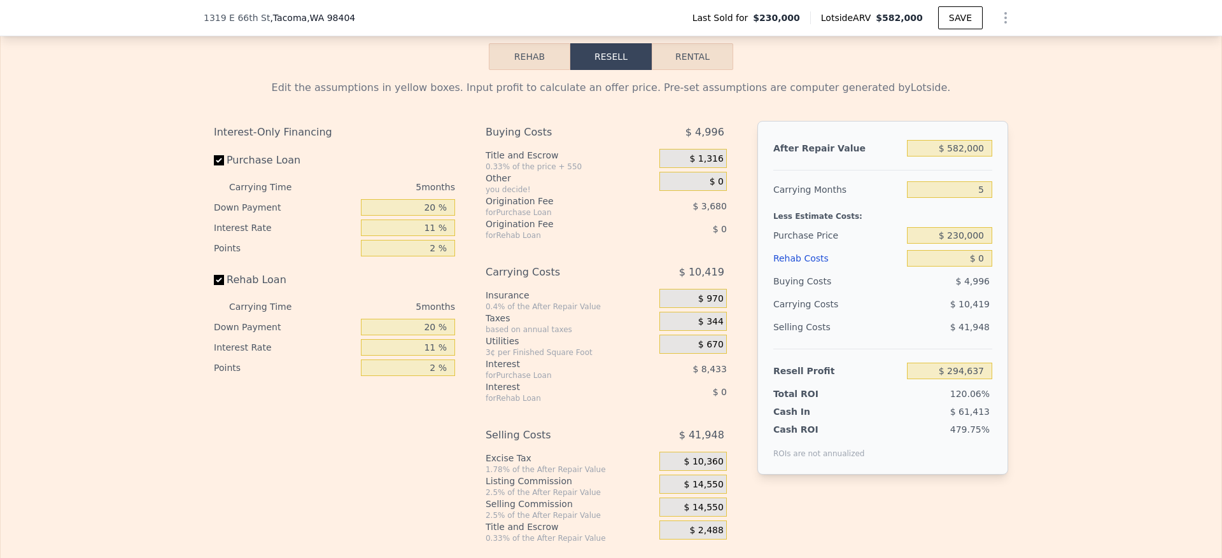
scroll to position [2018, 0]
click at [972, 246] on input "$ 230,000" at bounding box center [949, 238] width 85 height 17
type input "$ 360,000"
type input "$ 157,359"
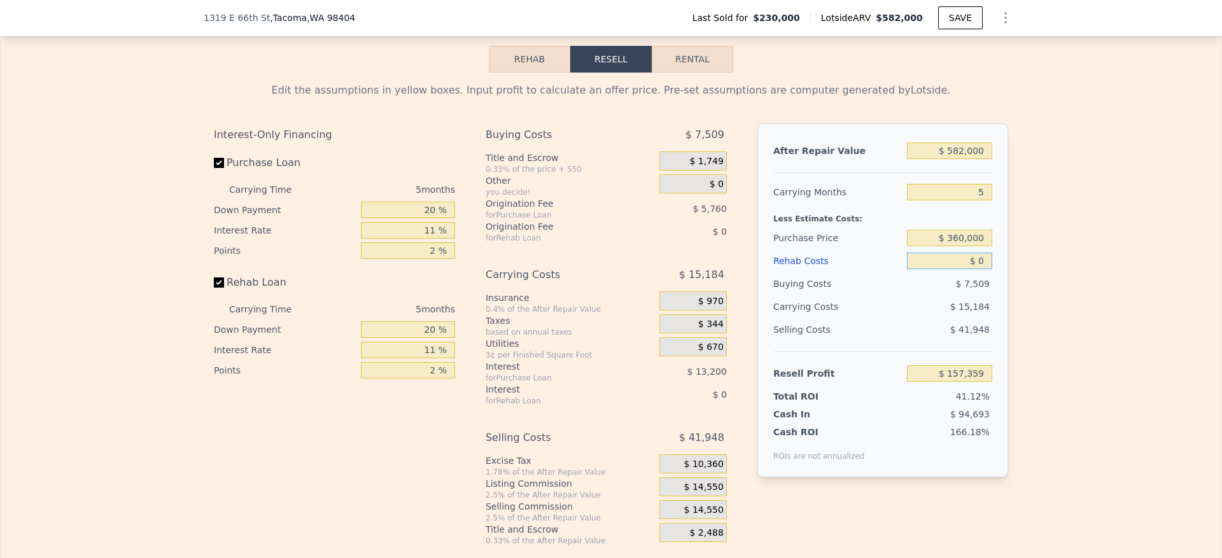
type input "$ 6"
type input "$ 157,353"
type input "$ 65"
type input "$ 157,293"
type input "$ 650"
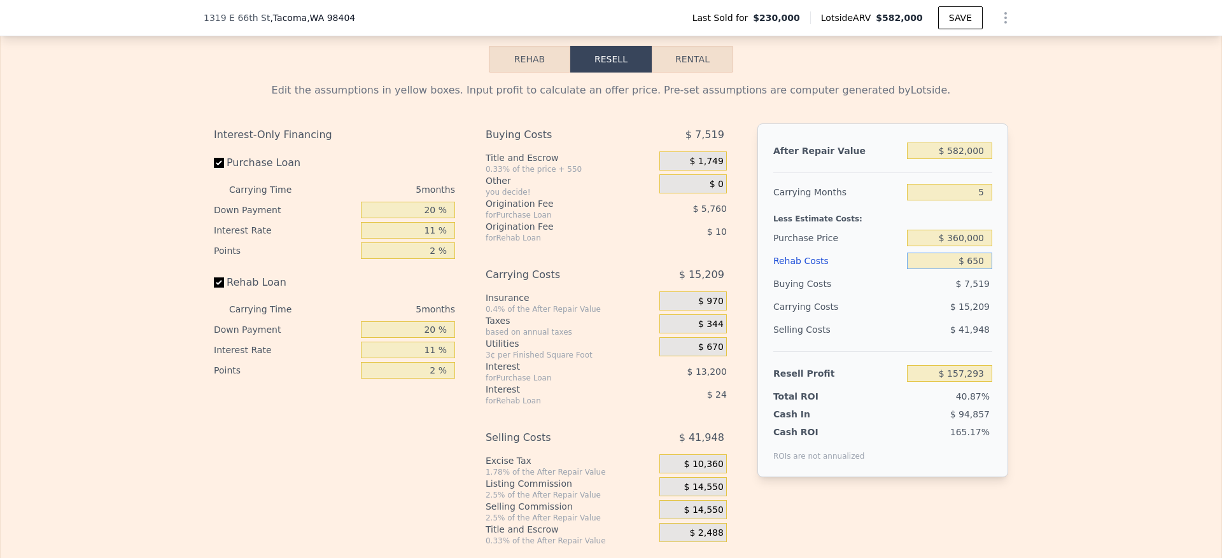
type input "$ 156,674"
type input "$ 65,000"
type input "$ 88,934"
type input "$ 65,000"
drag, startPoint x: 426, startPoint y: 248, endPoint x: 391, endPoint y: 243, distance: 35.4
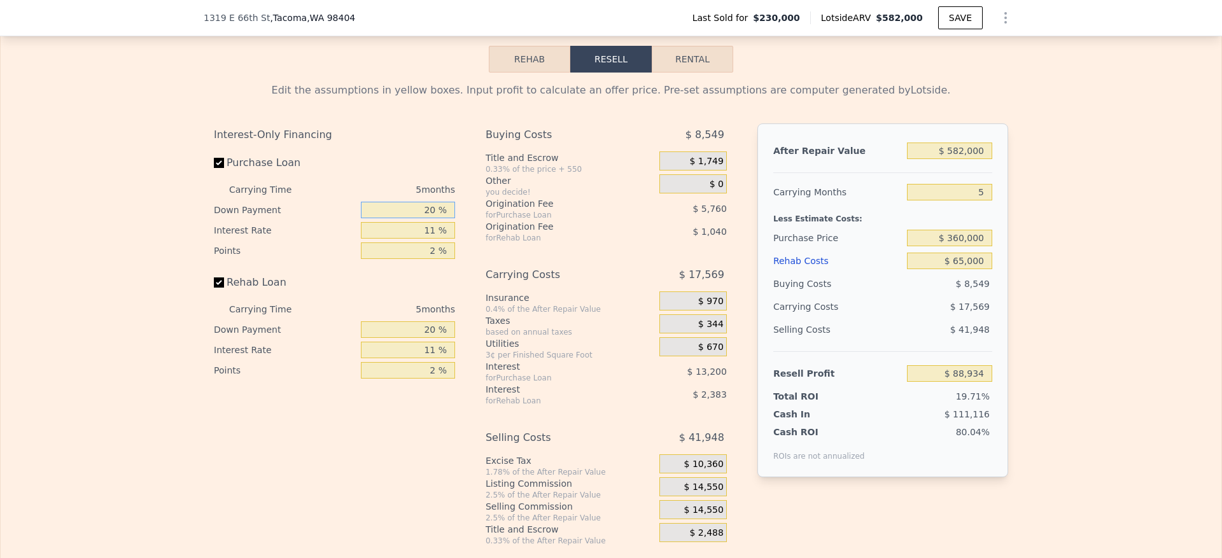
click at [391, 218] on input "20 %" at bounding box center [408, 210] width 94 height 17
type input "10 %"
type input "$ 86,564"
type input "10 %"
type input "1 %"
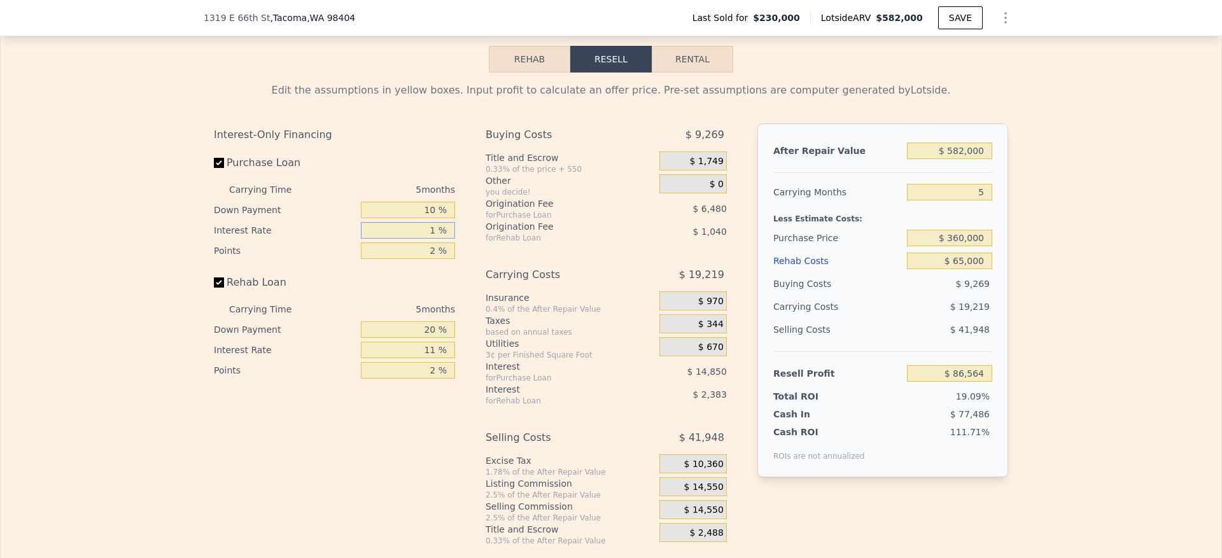
type input "$ 100,064"
type input "10 %"
type input "$ 87,914"
type input "10.5 %"
type input "$ 87,239"
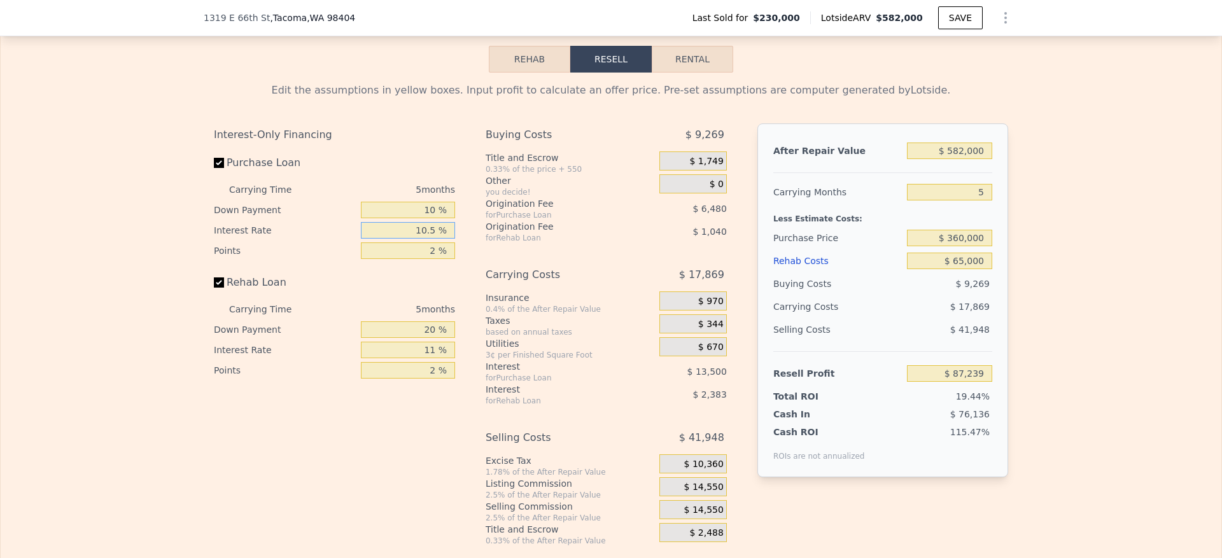
type input "10.5 %"
type input "1 %"
type input "$ 90,479"
type input "1.5 %"
type input "$ 88,859"
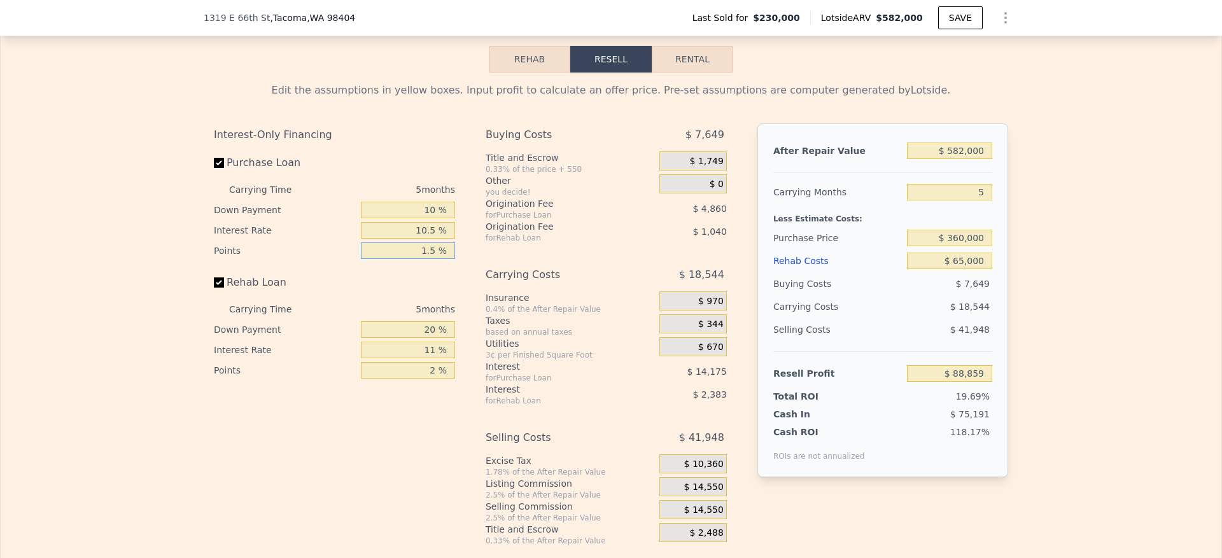
type input "1.5 %"
type input "1 %"
type input "$ 88,047"
type input "10 %"
type input "$ 88,434"
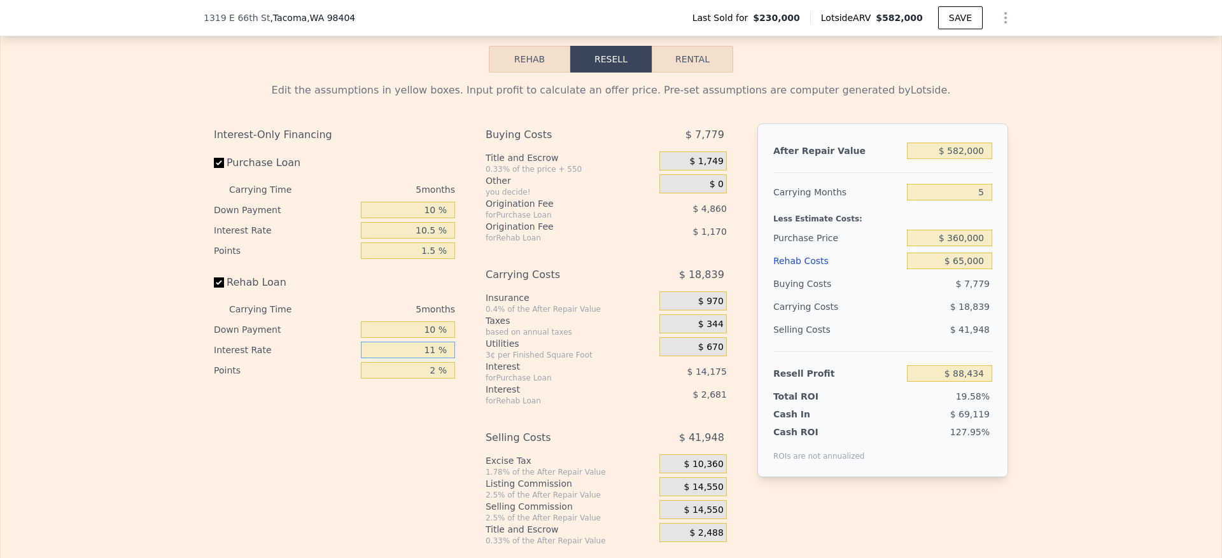
type input "1 %"
type input "$ 90,869"
type input "10 %"
type input "$ 88,674"
type input "10.5 %"
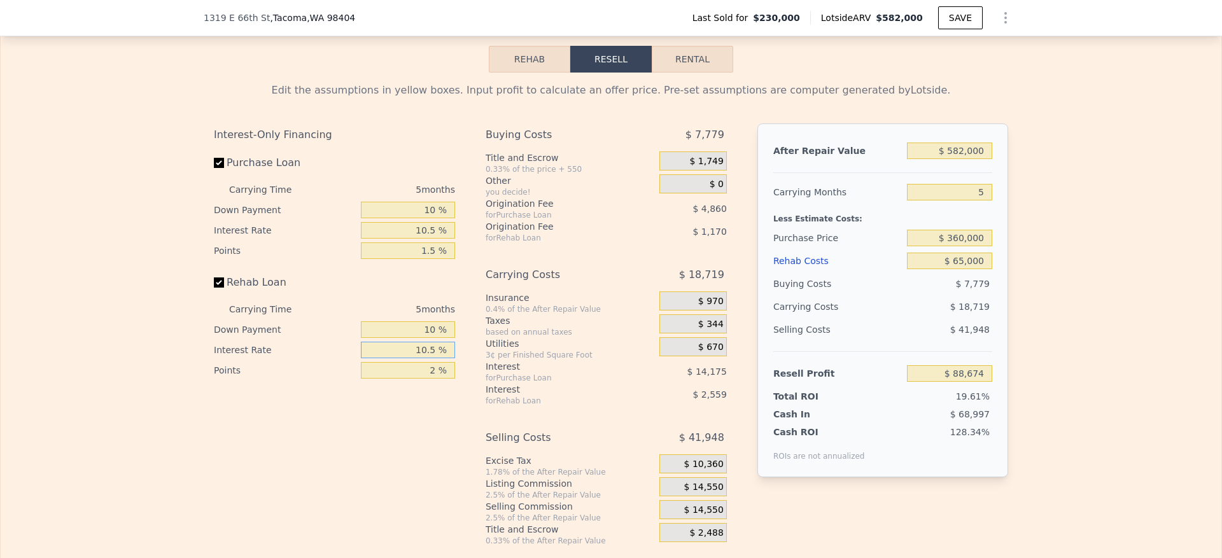
type input "$ 88,554"
type input "10.5 %"
type input "1 %"
type input "$ 89,139"
type input "1.5 %"
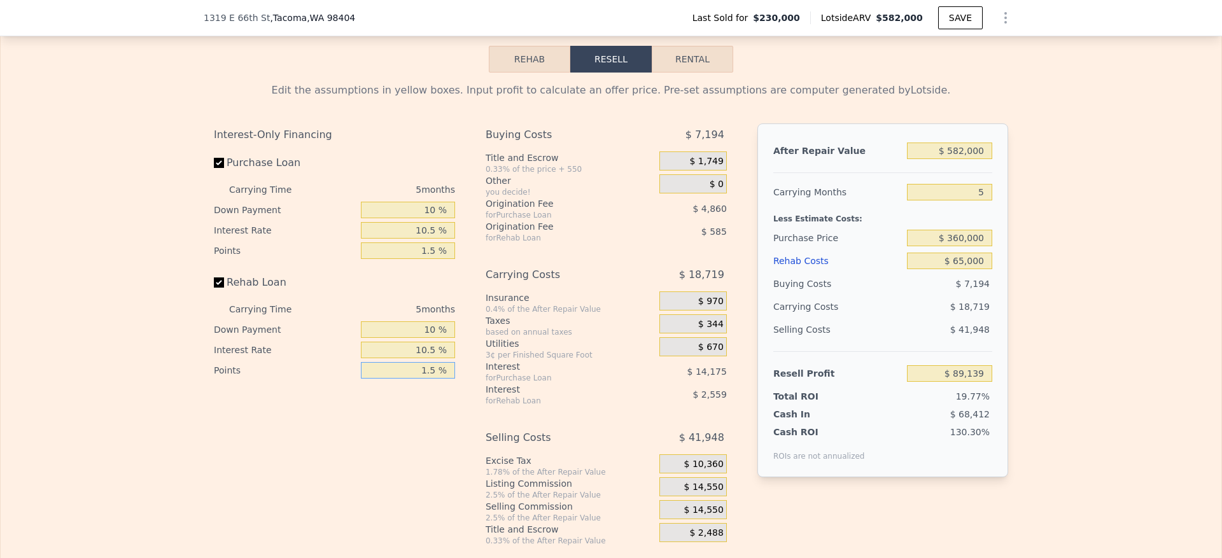
type input "$ 88,846"
type input "1.5 %"
click at [710, 493] on span "$ 14,550" at bounding box center [703, 487] width 39 height 11
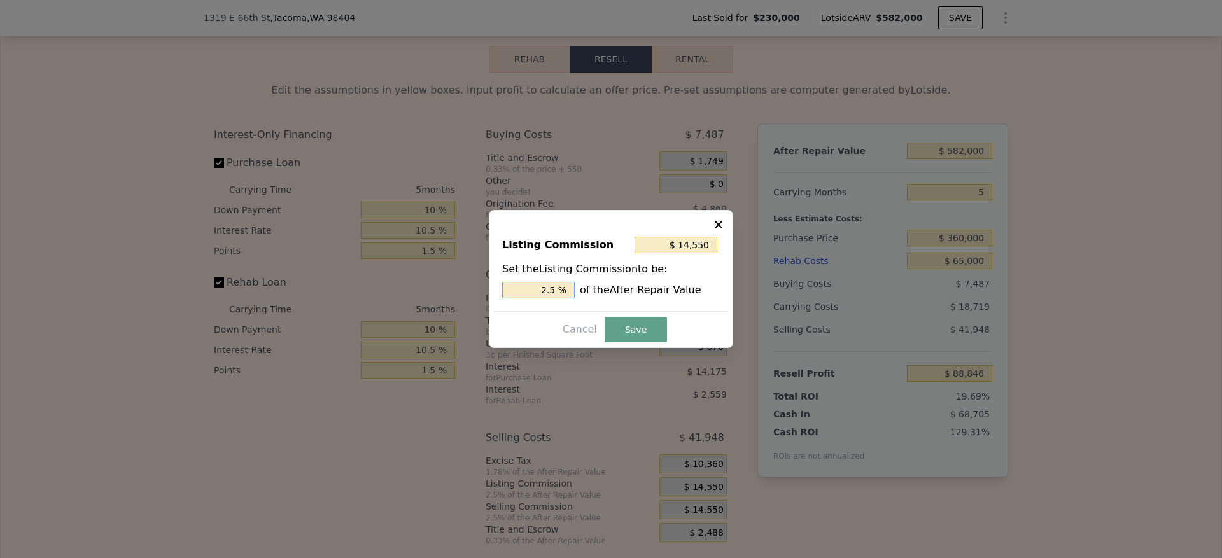
click at [546, 288] on input "2.5 %" at bounding box center [538, 290] width 73 height 17
click at [530, 287] on input "2.5 %" at bounding box center [538, 290] width 73 height 17
drag, startPoint x: 548, startPoint y: 288, endPoint x: 501, endPoint y: 295, distance: 47.5
click at [501, 291] on div "Listing Commission $ 14,550 Set the Listing Commission to be: 2.5 % of the Afte…" at bounding box center [611, 268] width 233 height 85
type input "$ 8,730"
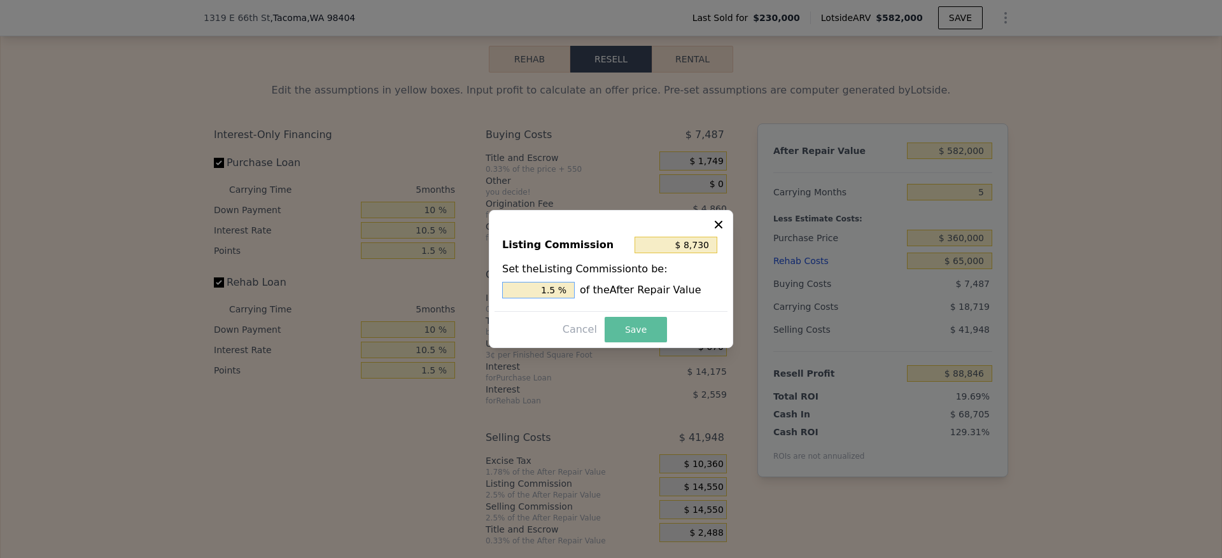
type input "1.5 %"
click at [642, 323] on button "Save" at bounding box center [636, 329] width 62 height 25
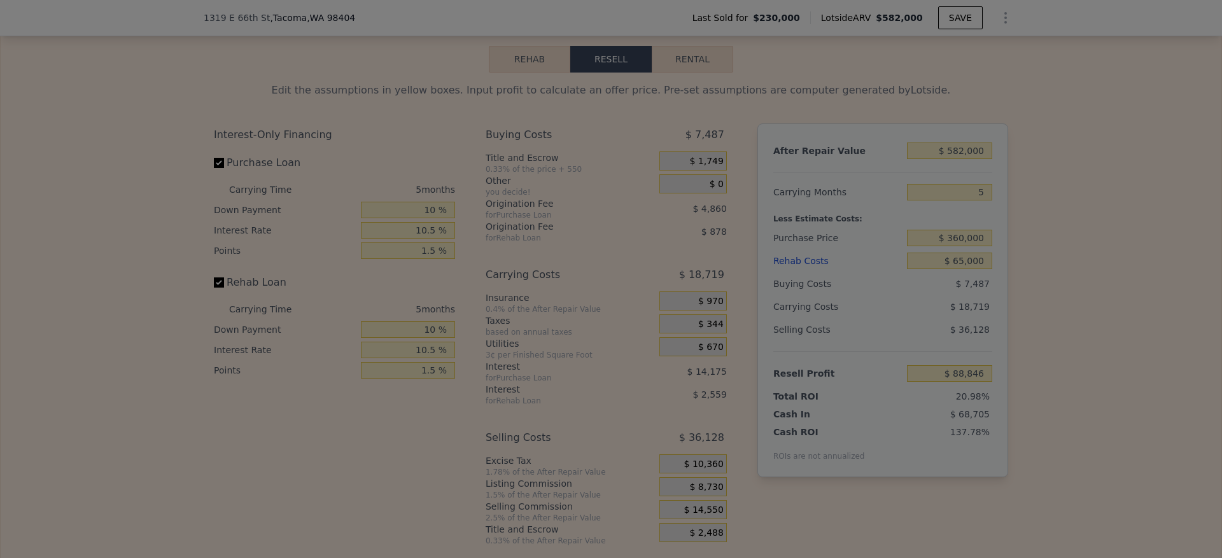
type input "$ 94,666"
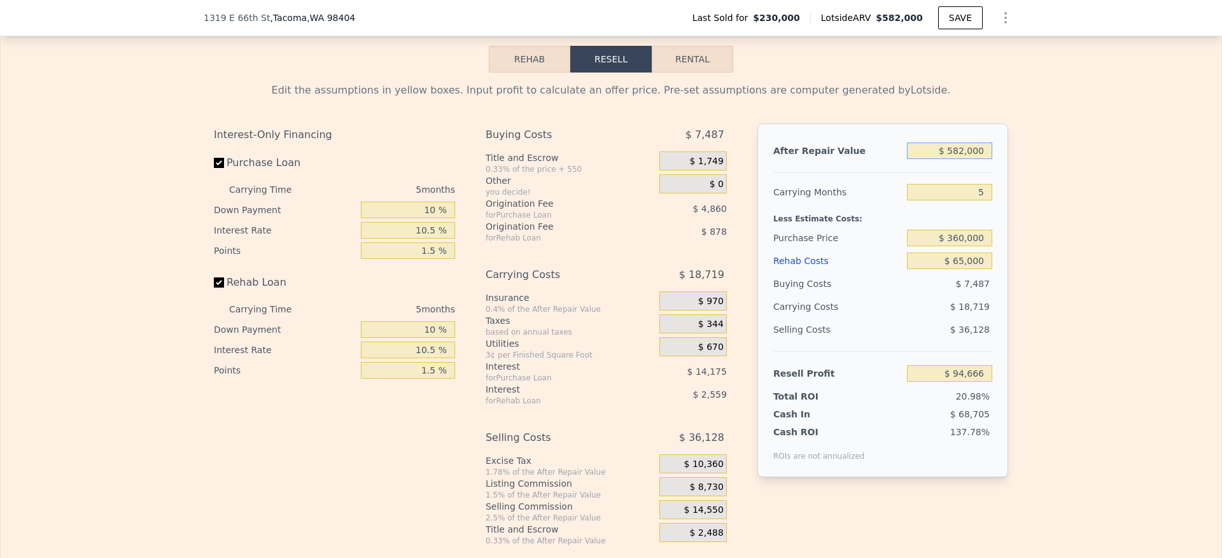
click at [957, 159] on input "$ 582,000" at bounding box center [949, 151] width 85 height 17
type input "$ 58,000"
type input "-$ 396,428"
type input "$ 580,000"
type input "$ 92,792"
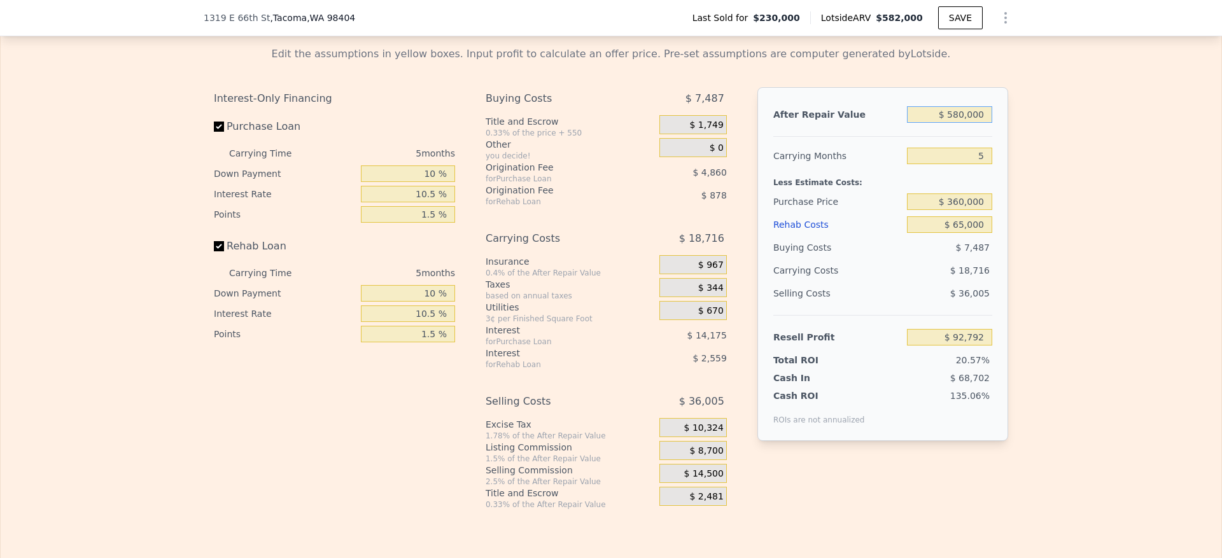
scroll to position [1827, 0]
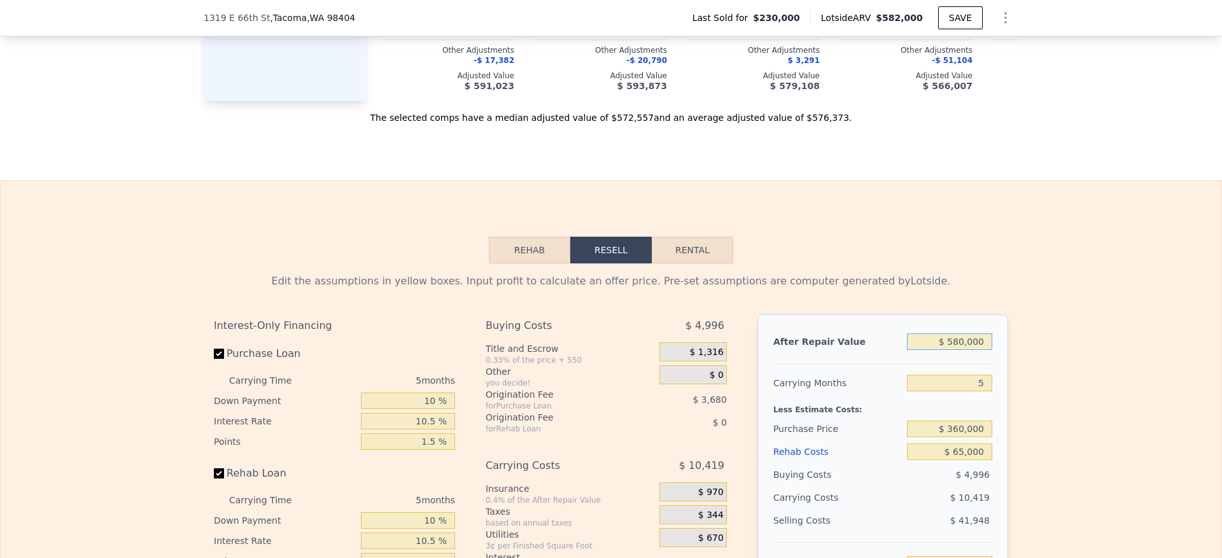
type input "$ 582,000"
type input "$ 0"
type input "$ 294,637"
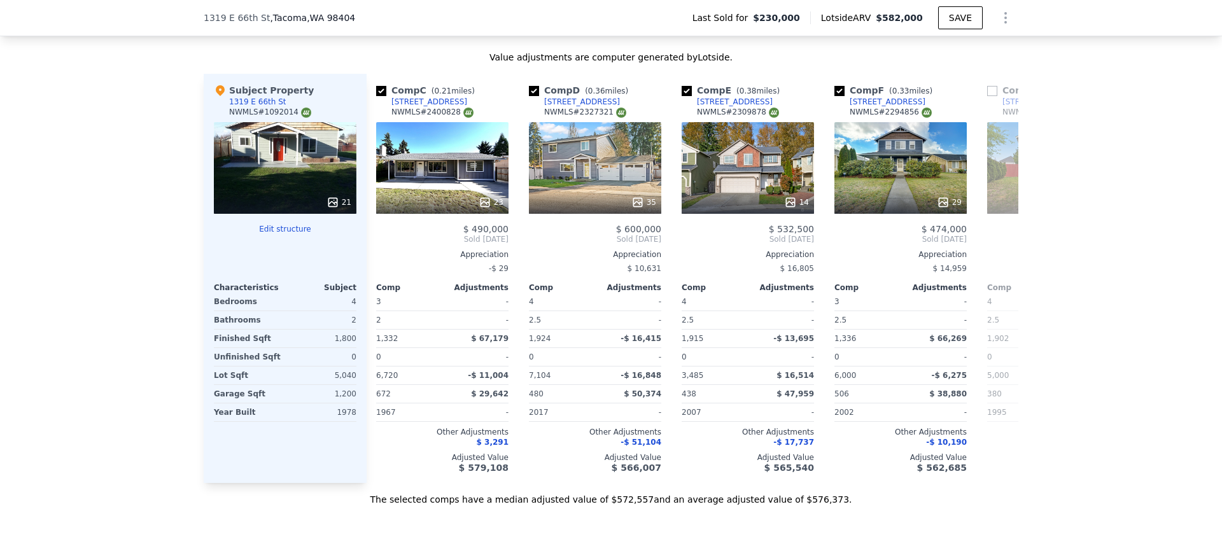
scroll to position [0, 0]
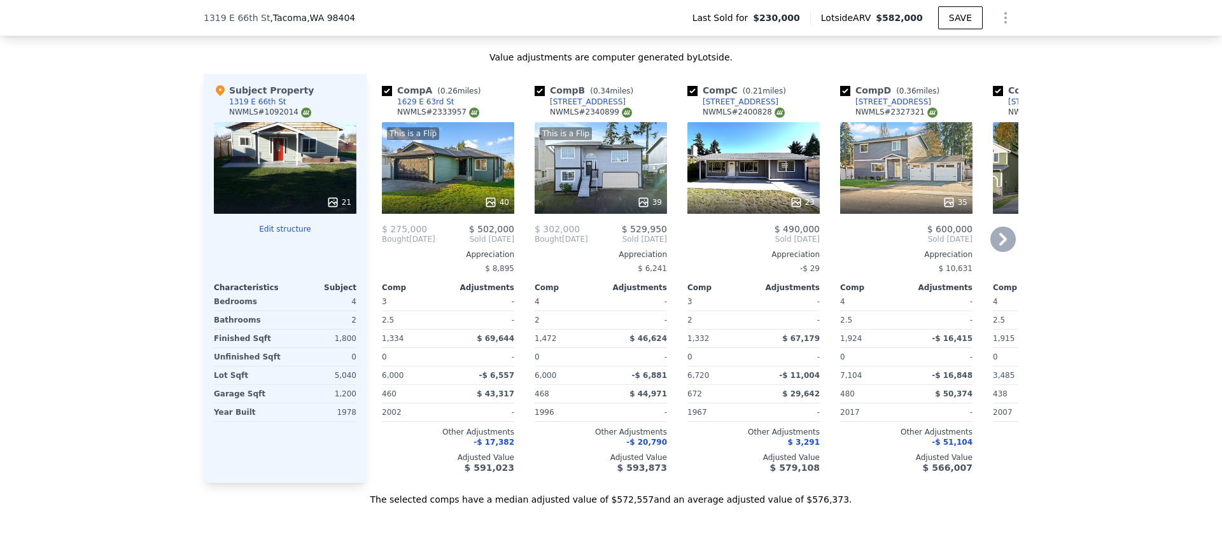
click at [1003, 252] on icon at bounding box center [1002, 239] width 25 height 25
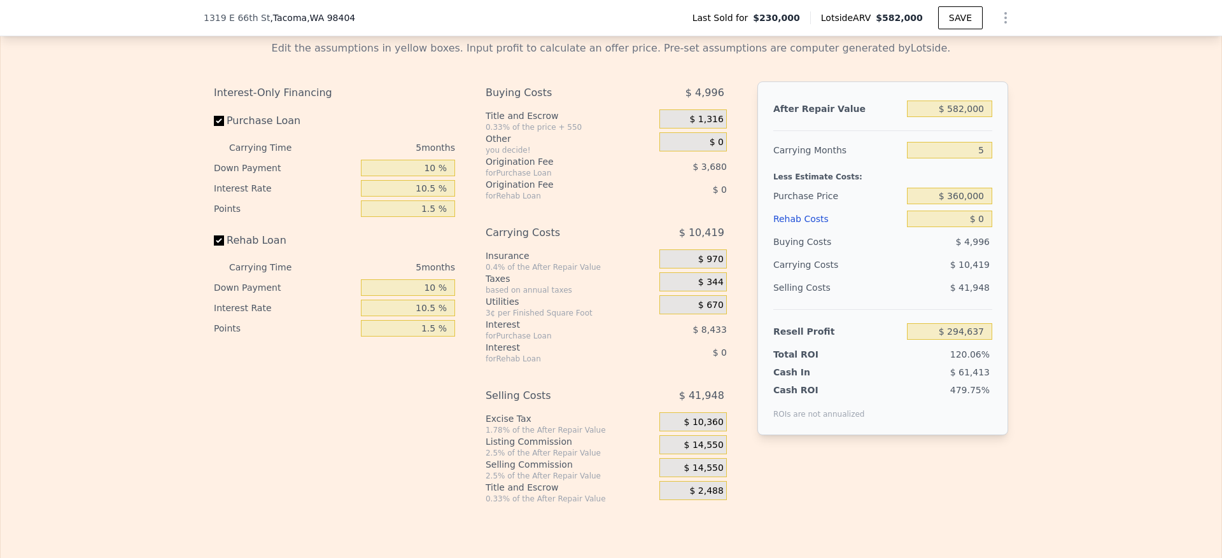
scroll to position [2114, 0]
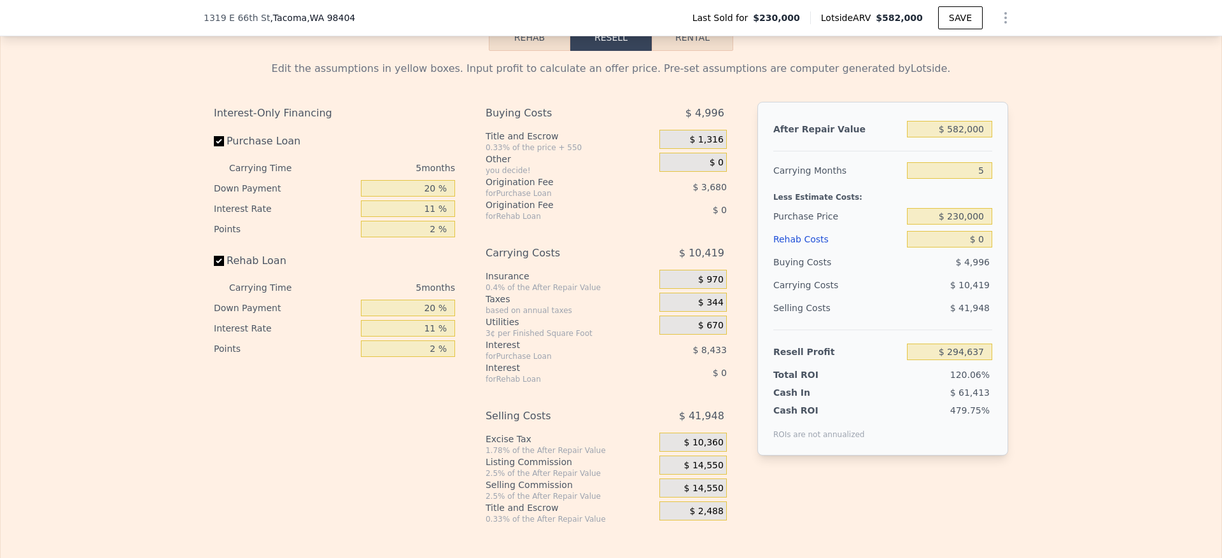
scroll to position [2114, 0]
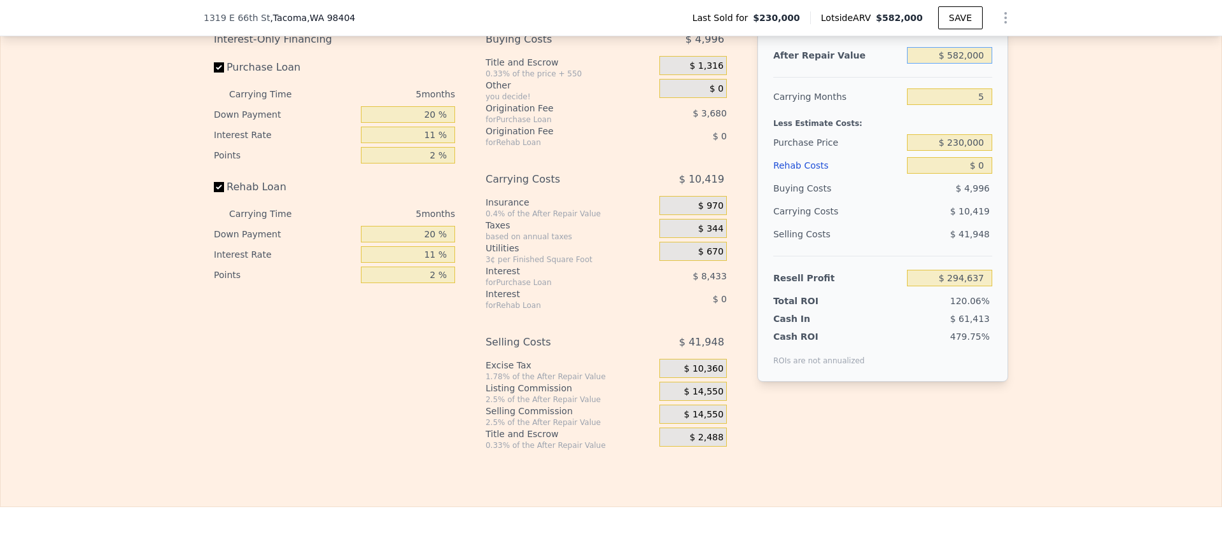
click at [962, 64] on input "$ 582,000" at bounding box center [949, 55] width 85 height 17
type input "$ 58"
type input "-$ 244,940"
type input "$ 5,800"
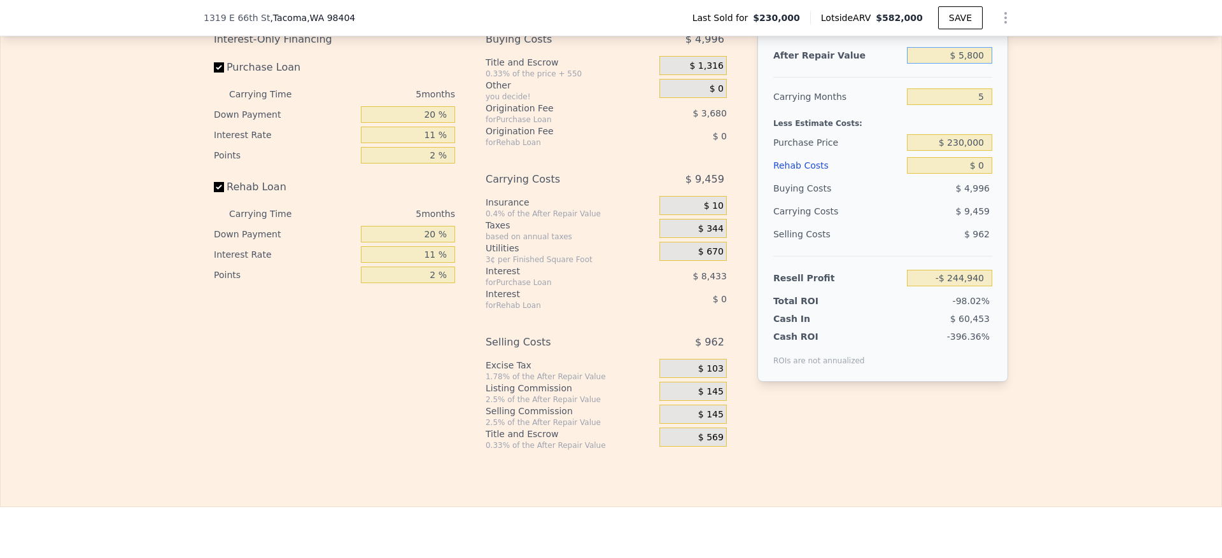
type input "-$ 239,617"
type input "$ 582,000"
type input "$ 294,637"
type input "$ 5,802,000"
type input "$ 5,134,638"
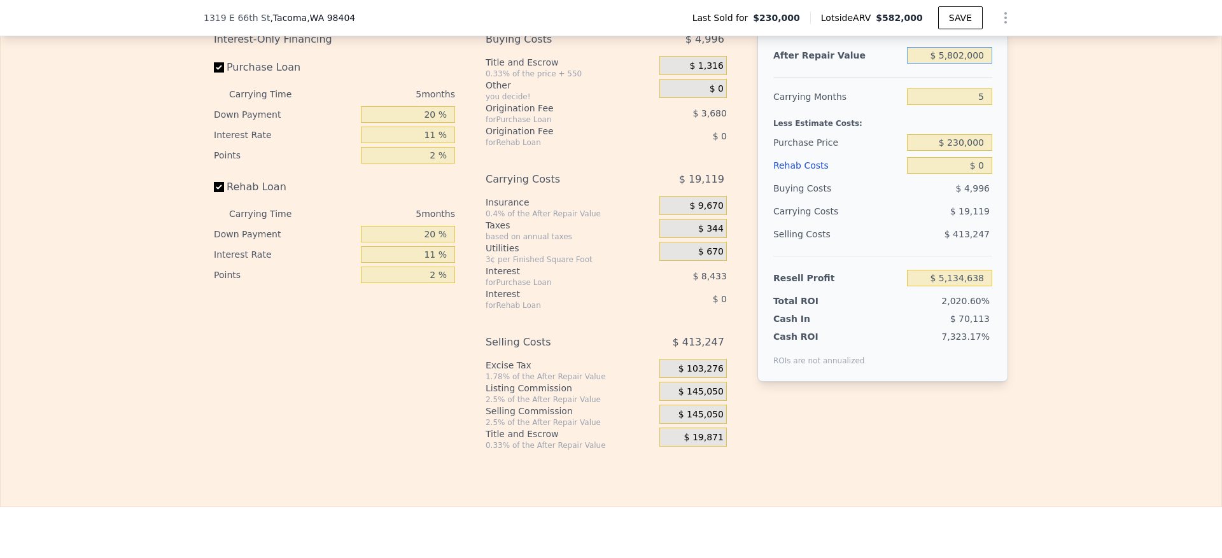
type input "$ 5,802,000"
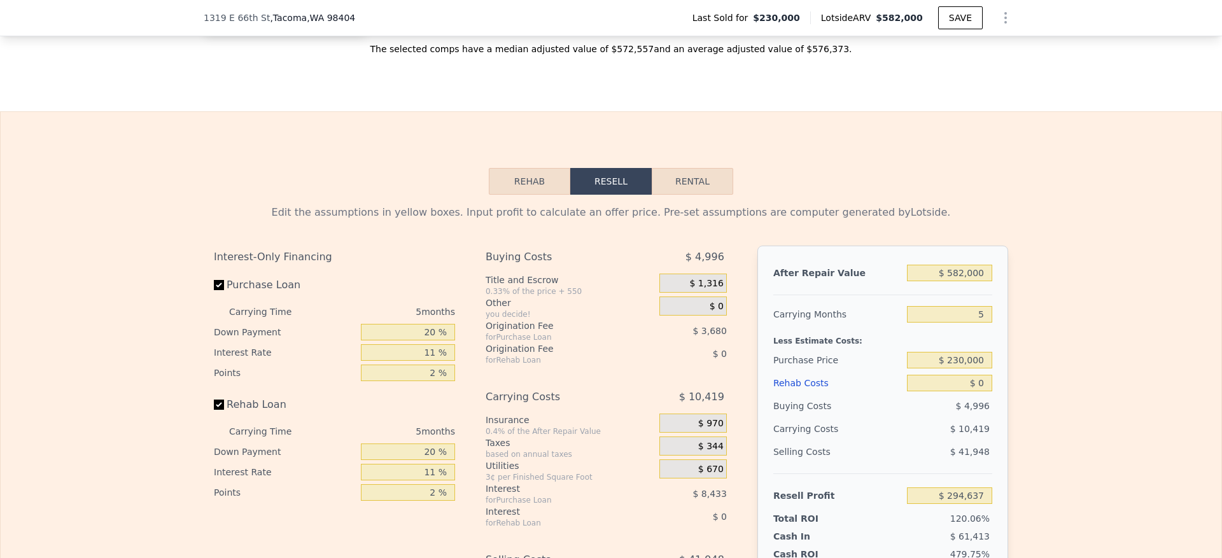
scroll to position [2096, 0]
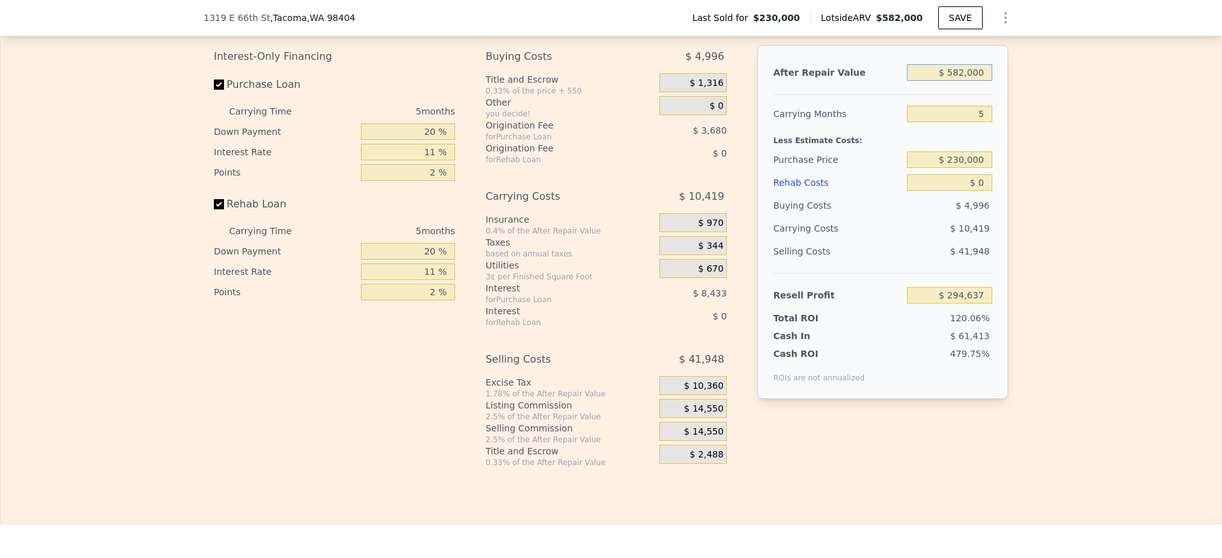
click at [957, 81] on input "$ 582,000" at bounding box center [949, 72] width 85 height 17
type input "$ 58"
type input "-$ 244,940"
type input "$ 580"
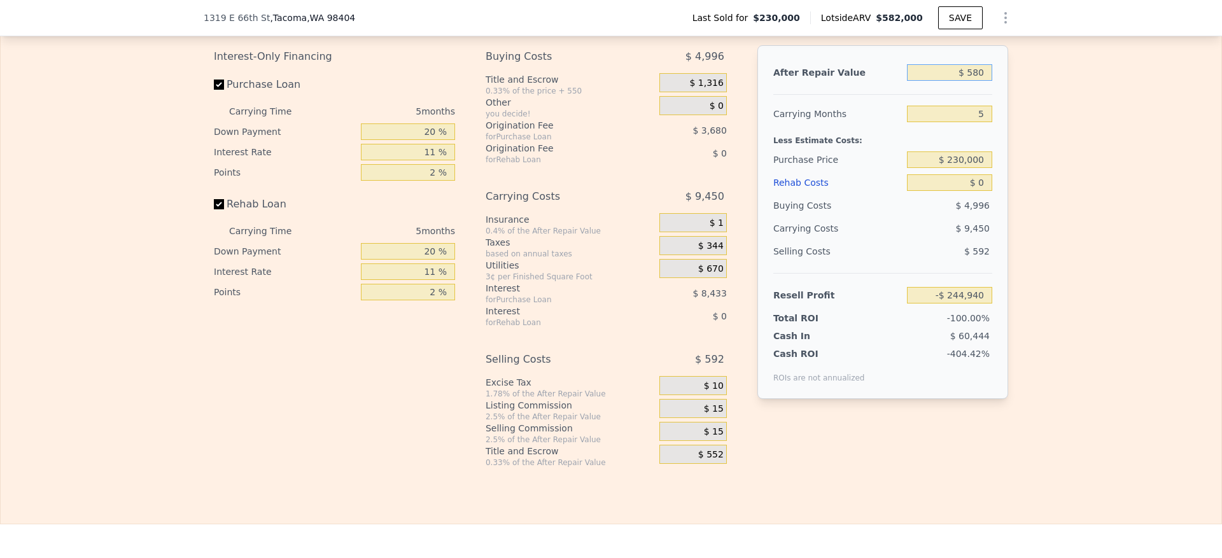
type input "-$ 244,458"
type input "$ 5,800"
type input "-$ 239,617"
type input "$ 58,000"
type input "-$ 191,217"
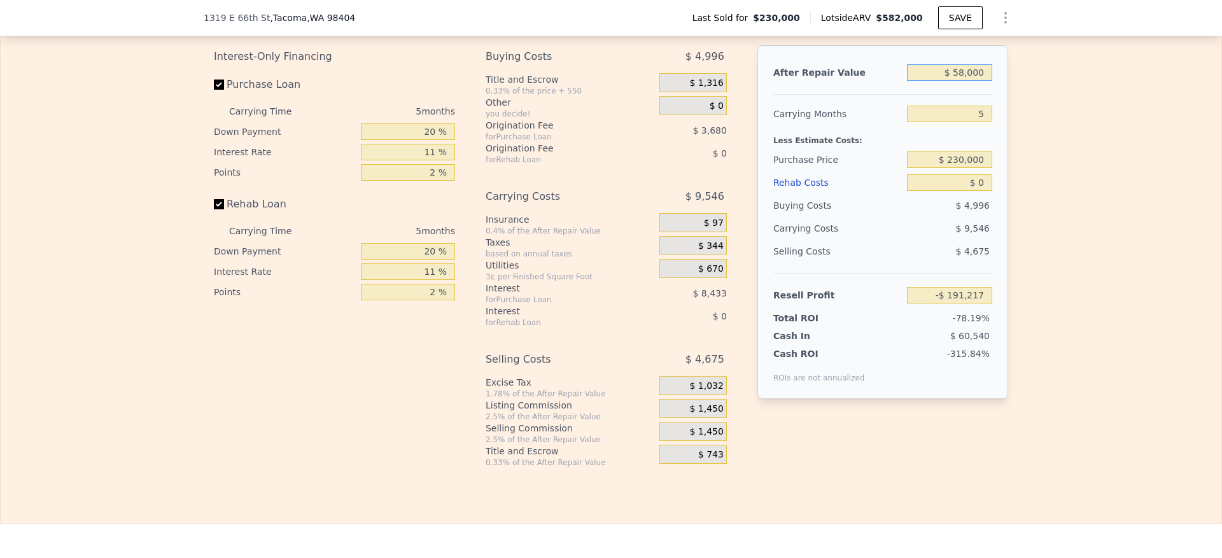
type input "$ 580,000"
type input "$ 292,783"
type input "$ 580,000"
type input "$ 380,000"
type input "$ 134,384"
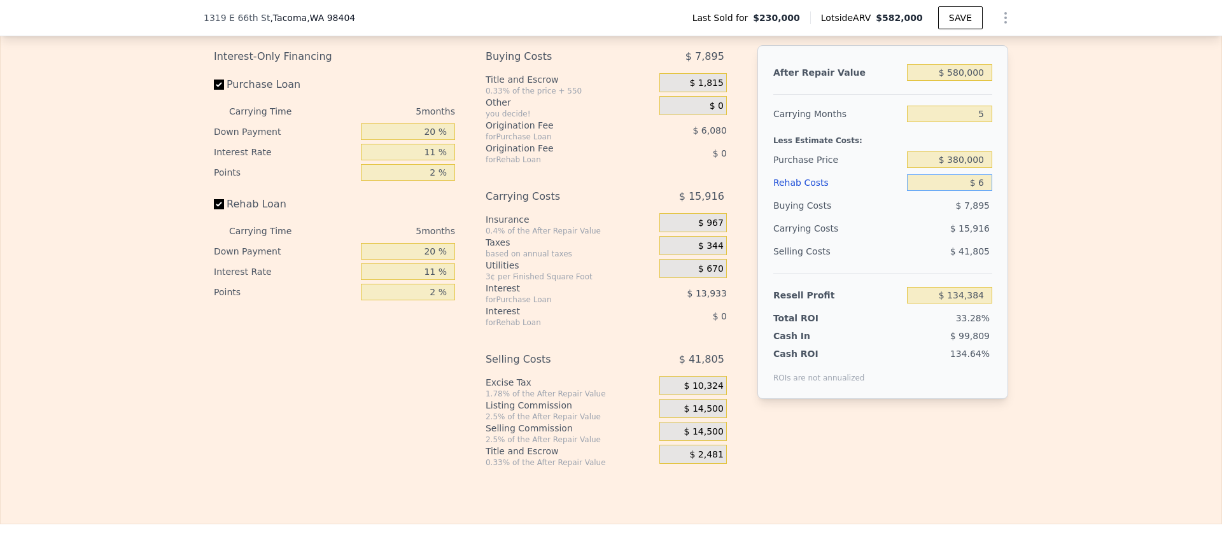
type input "$ 65"
type input "$ 134,318"
type input "$ 650"
type input "$ 133,699"
type input "$ 65,000"
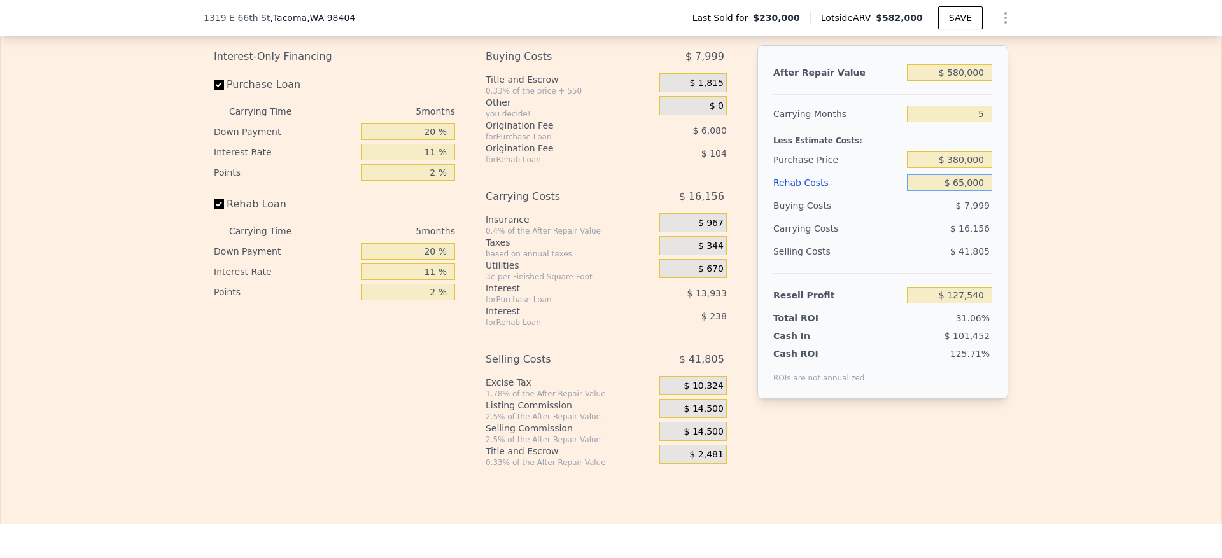
type input "$ 65,959"
type input "$ 65,000"
click at [425, 140] on input "20 %" at bounding box center [408, 131] width 94 height 17
drag, startPoint x: 425, startPoint y: 168, endPoint x: 403, endPoint y: 168, distance: 21.0
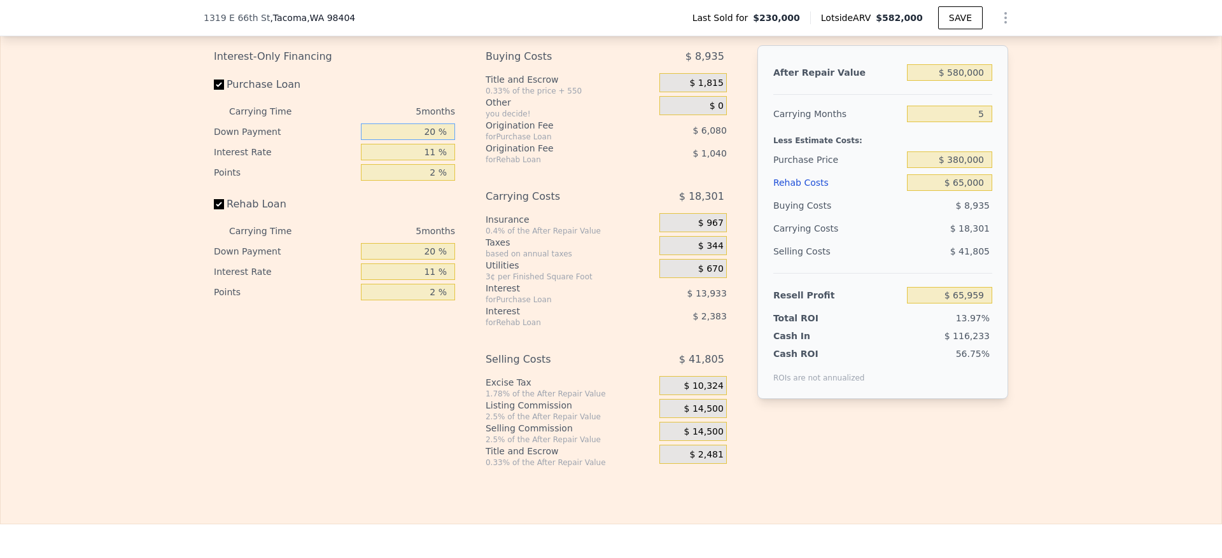
click at [403, 140] on input "20 %" at bounding box center [408, 131] width 94 height 17
type input "10 %"
type input "$ 63,459"
type input "10 %"
type input "1 %"
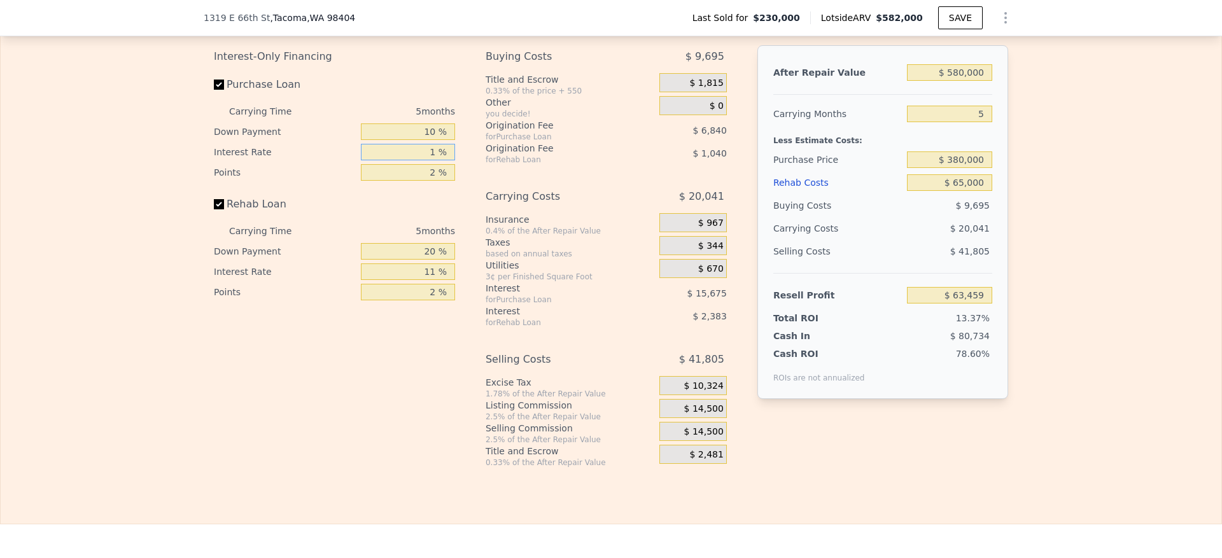
type input "$ 77,709"
type input "10 %"
type input "$ 64,884"
type input "10.5 %"
type input "$ 64,174"
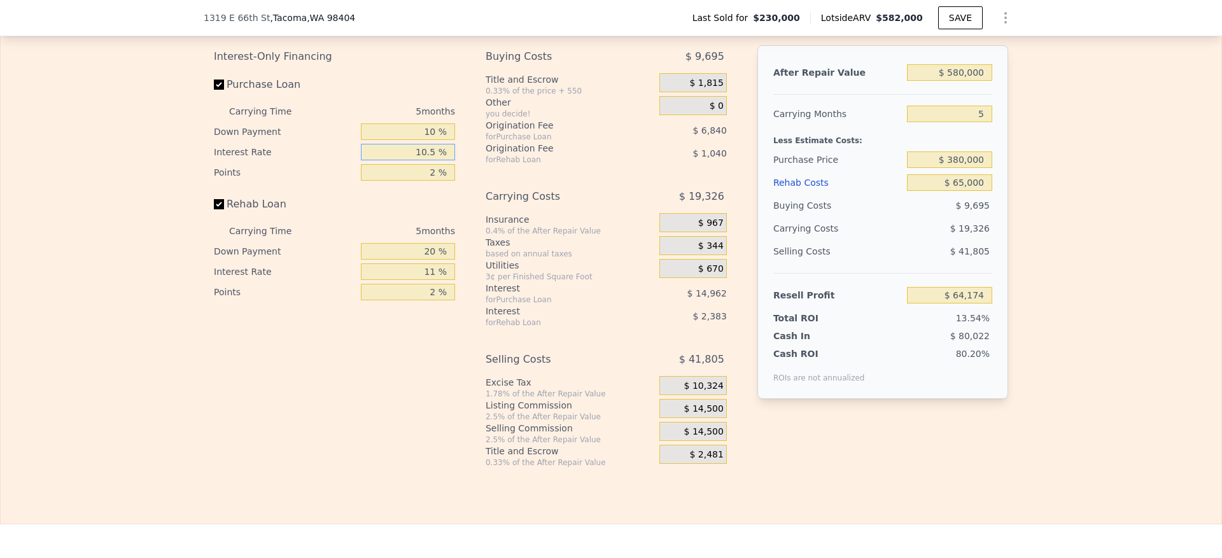
type input "10.5 %"
type input "1 %"
type input "$ 67,594"
type input "1.5 %"
type input "$ 65,884"
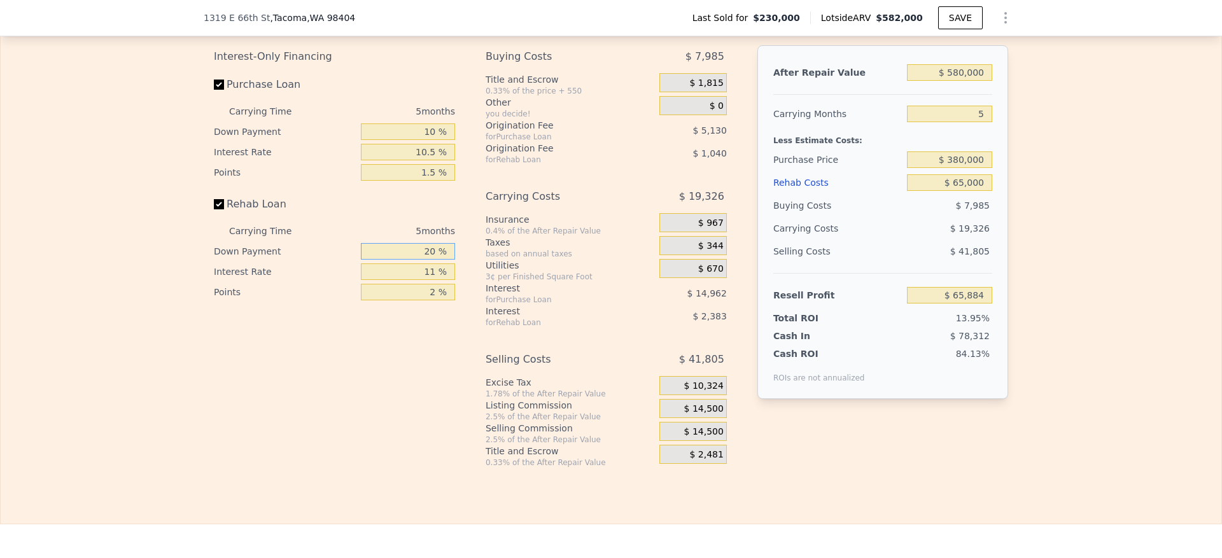
type input "1 %"
type input "$ 65,072"
type input "10 %"
type input "$ 65,459"
type input "1 %"
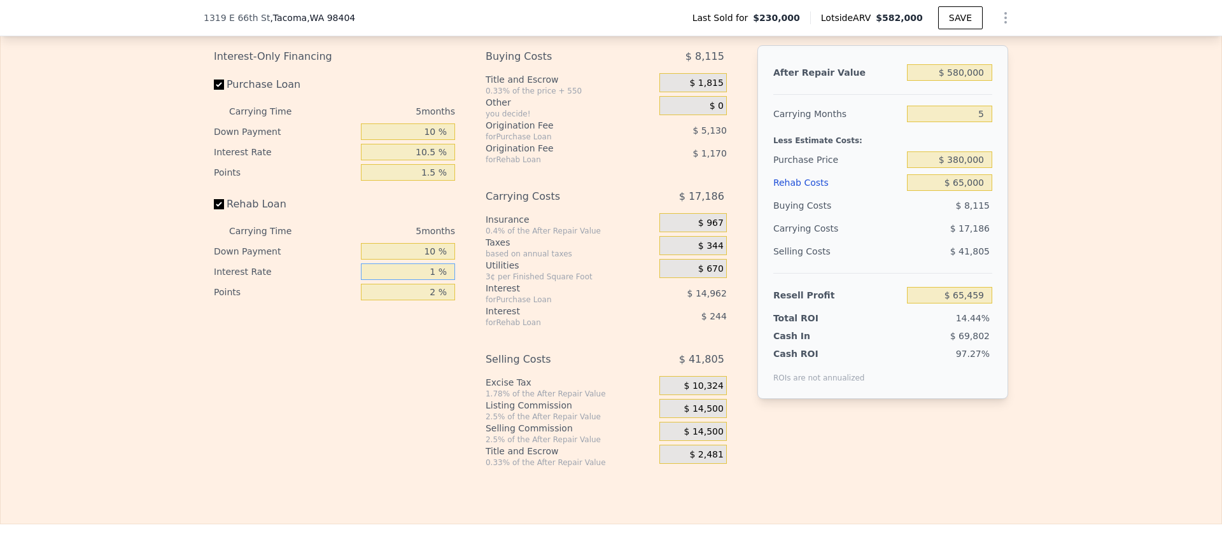
type input "$ 67,894"
type input "10 %"
type input "$ 65,699"
type input "10.5 %"
type input "$ 65,579"
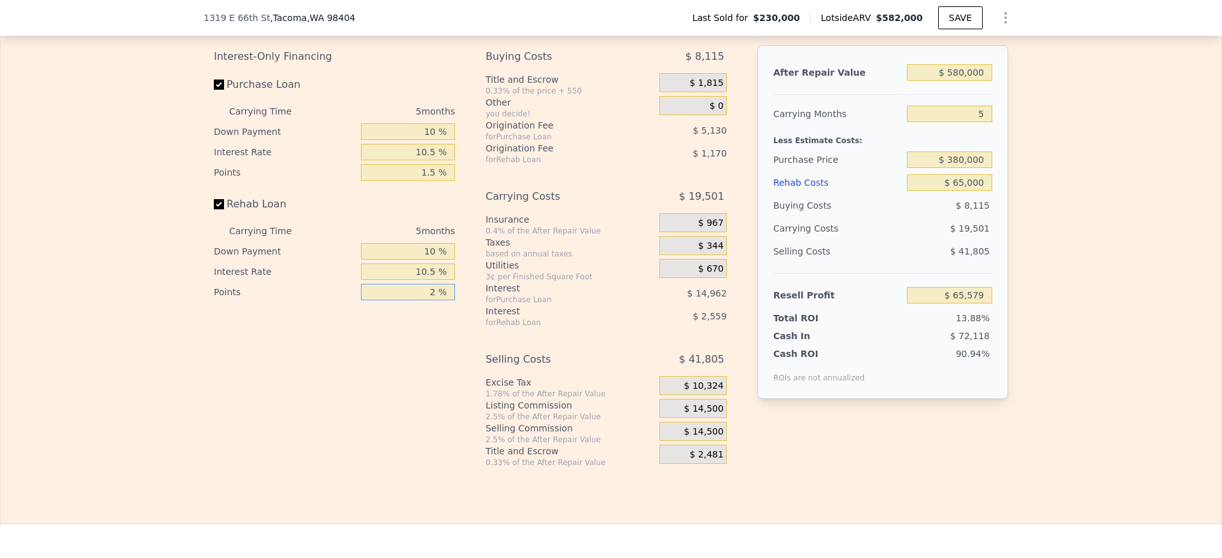
type input "1 %"
type input "$ 66,164"
type input "10.5 %"
type input "$ 60,606"
type input "10 %"
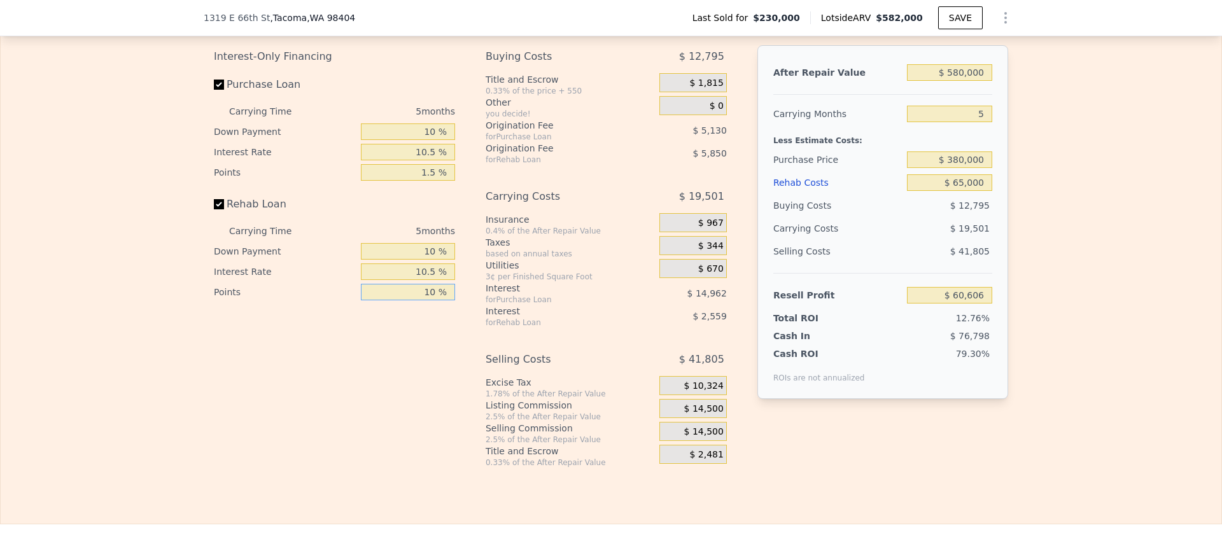
type input "$ 60,899"
type input "1 %"
type input "$ 66,164"
type input "1.5 %"
type input "$ 65,871"
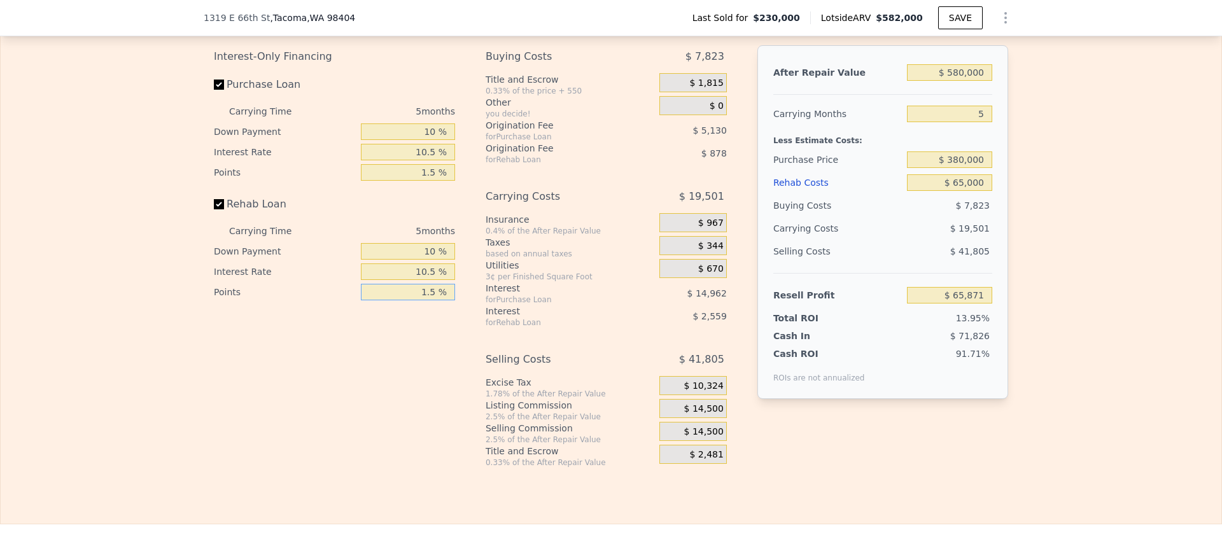
type input "1.5 %"
click at [709, 415] on span "$ 14,500" at bounding box center [703, 408] width 39 height 11
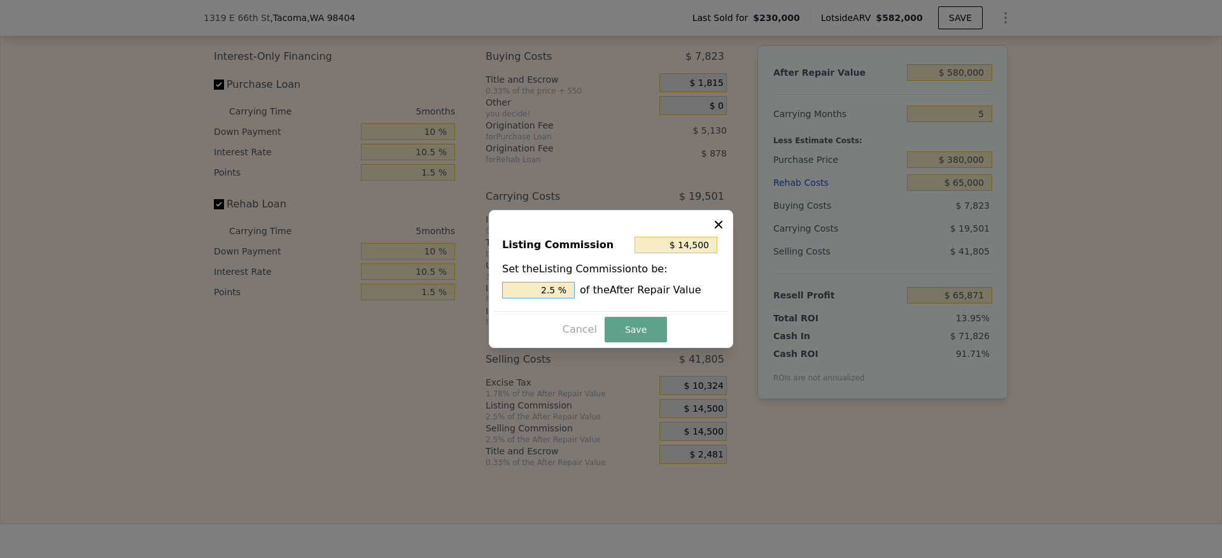
drag, startPoint x: 548, startPoint y: 287, endPoint x: 470, endPoint y: 295, distance: 78.0
click at [478, 293] on div "​ Listing Commission $ 14,500 Set the Listing Commission to be: 2.5 % of the Af…" at bounding box center [611, 279] width 1222 height 558
type input "$ 8,700"
type input "1.5 %"
click at [642, 334] on button "Save" at bounding box center [636, 329] width 62 height 25
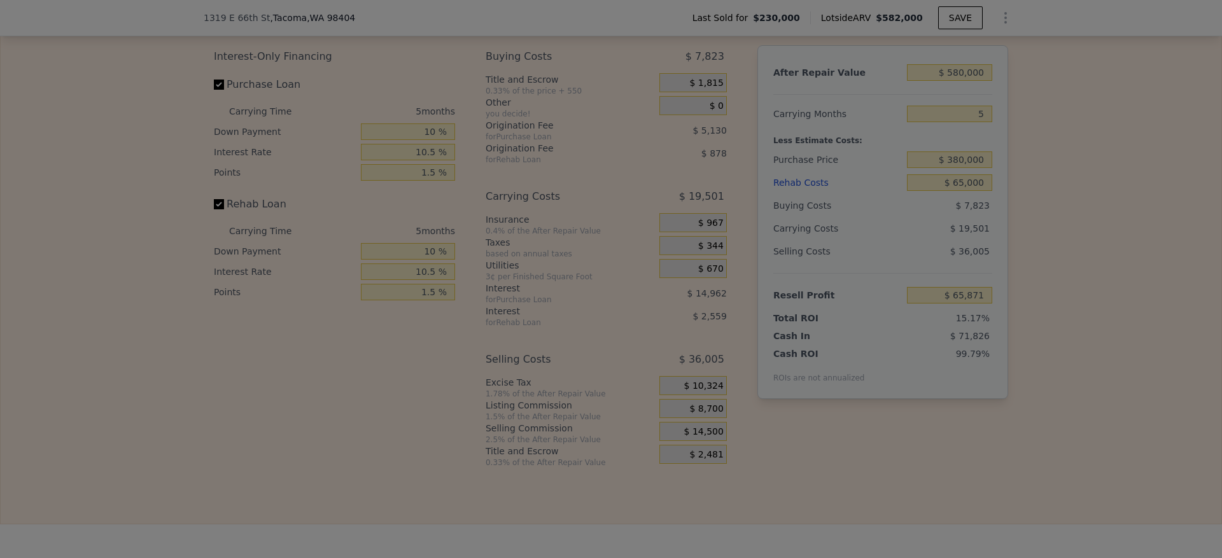
type input "$ 71,671"
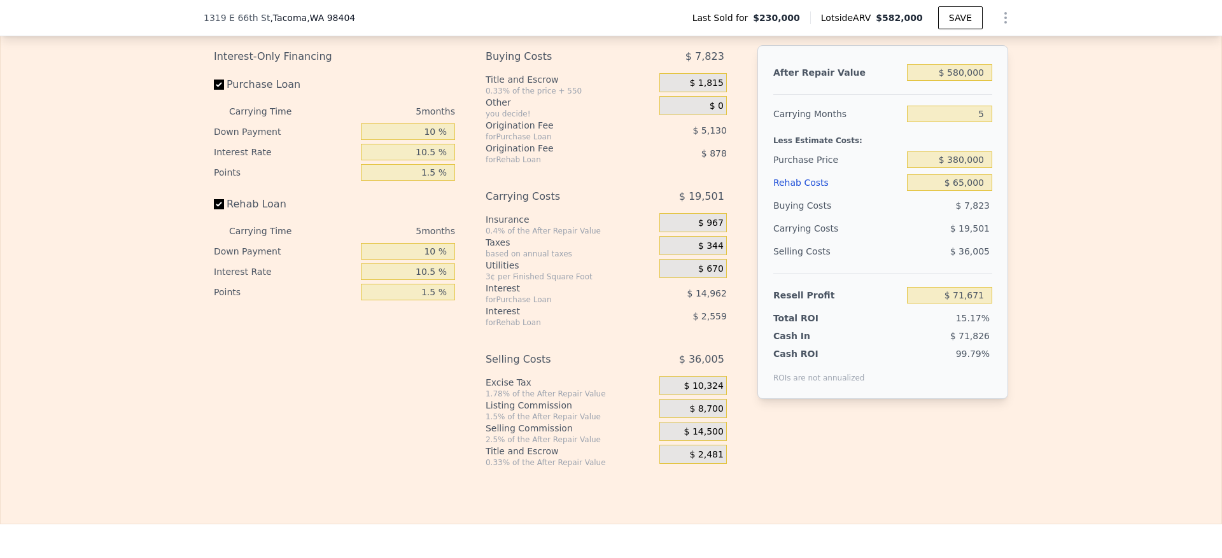
click at [917, 468] on div "Interest-Only Financing Purchase Loan Carrying Time 5 months Down Payment 10 % …" at bounding box center [611, 256] width 794 height 423
type input "$ 582,000"
type input "$ 0"
type input "$ 294,637"
